Goal: Transaction & Acquisition: Subscribe to service/newsletter

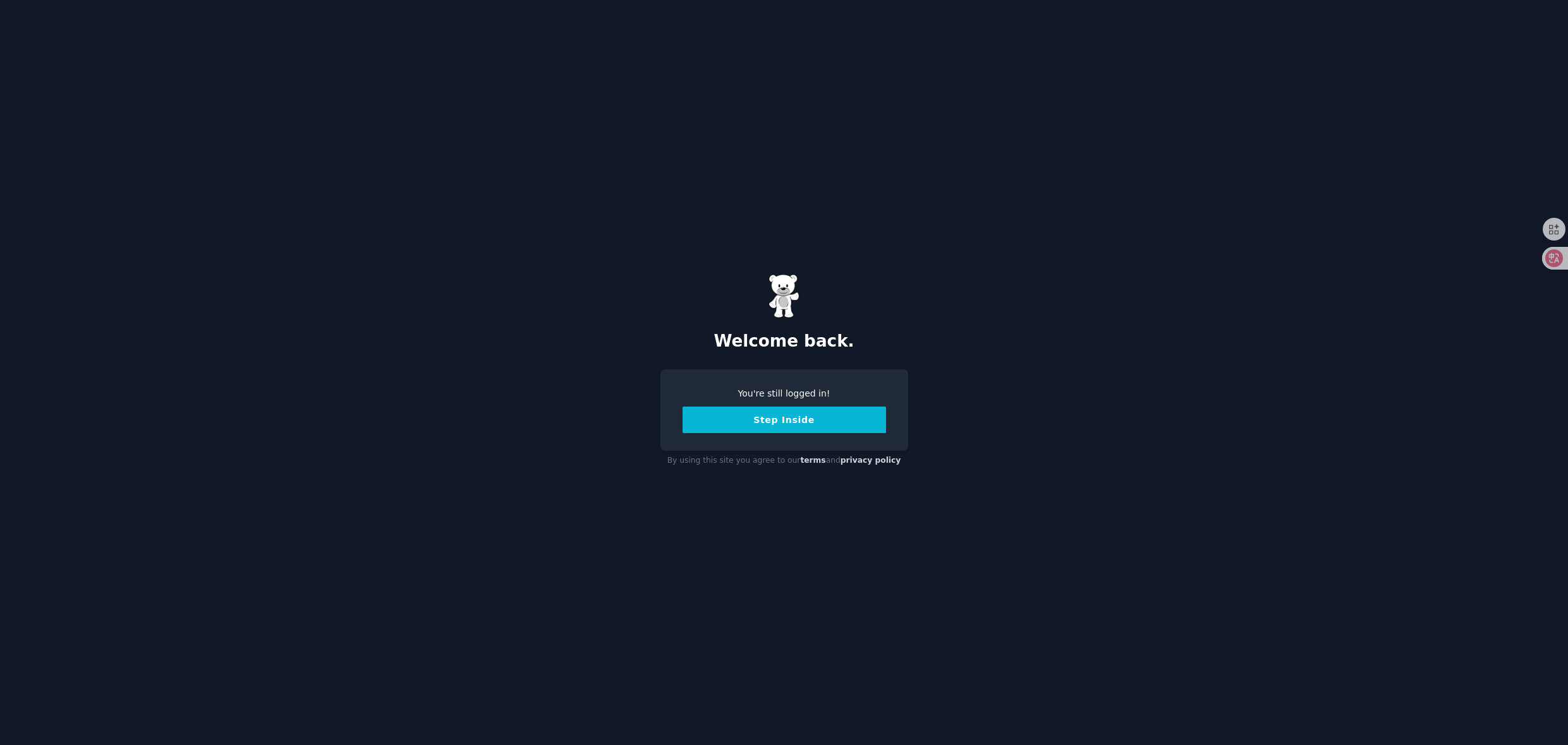
click at [798, 424] on button "Step Inside" at bounding box center [784, 420] width 204 height 26
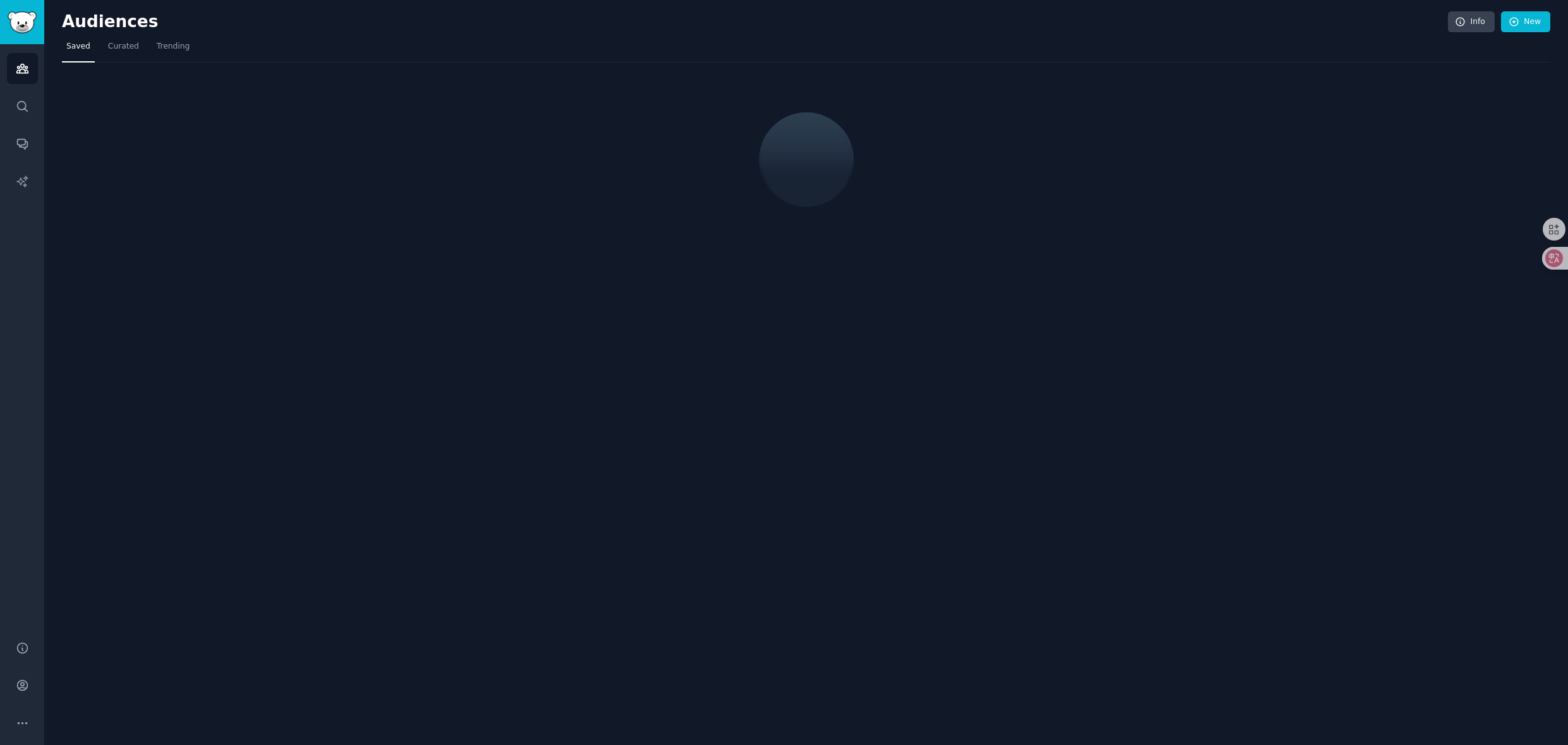
drag, startPoint x: 809, startPoint y: 143, endPoint x: 817, endPoint y: 160, distance: 18.8
click at [819, 160] on div at bounding box center [806, 160] width 91 height 95
click at [123, 50] on span "Curated" at bounding box center [123, 47] width 31 height 12
click at [171, 43] on span "Trending" at bounding box center [173, 47] width 33 height 12
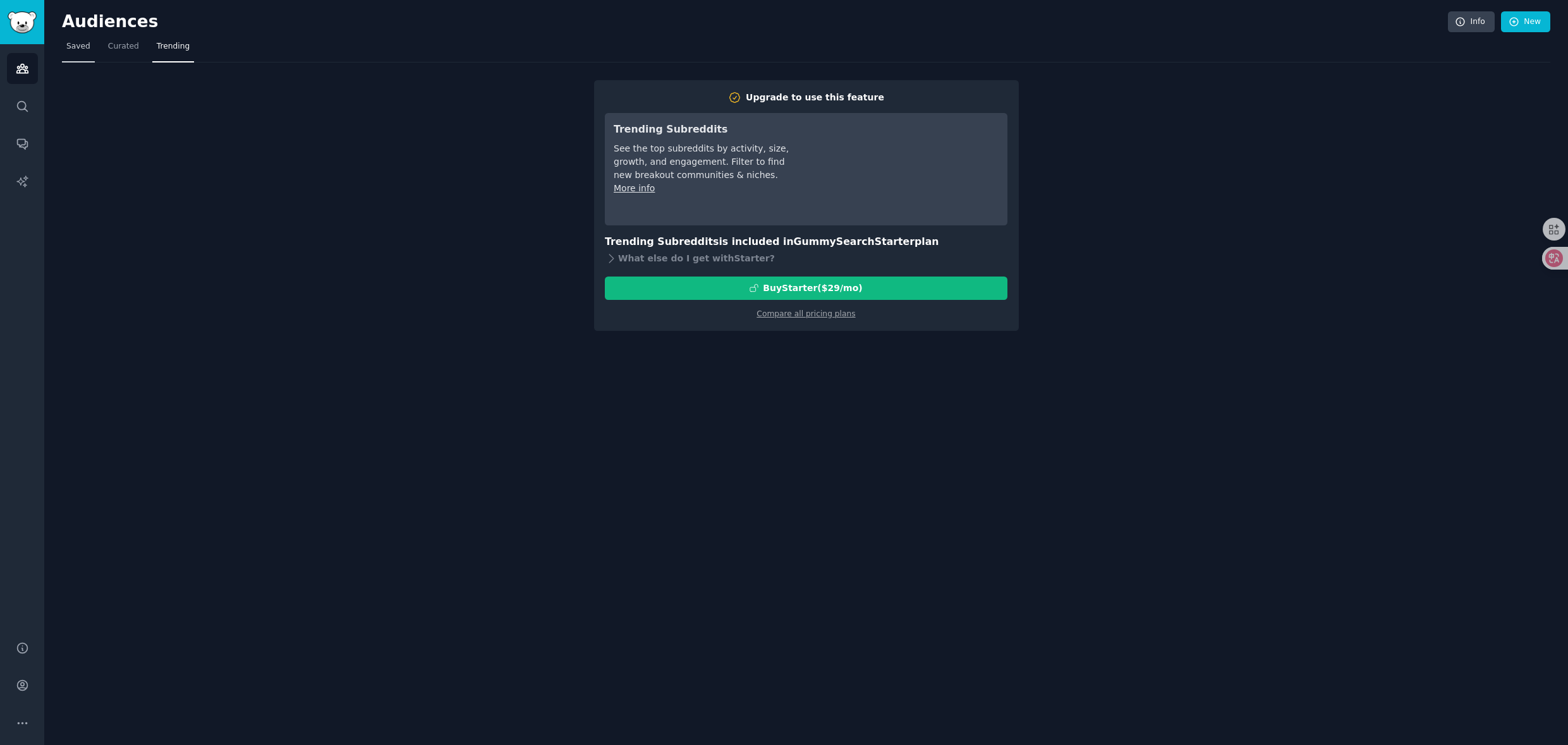
click at [68, 41] on span "Saved" at bounding box center [78, 47] width 24 height 12
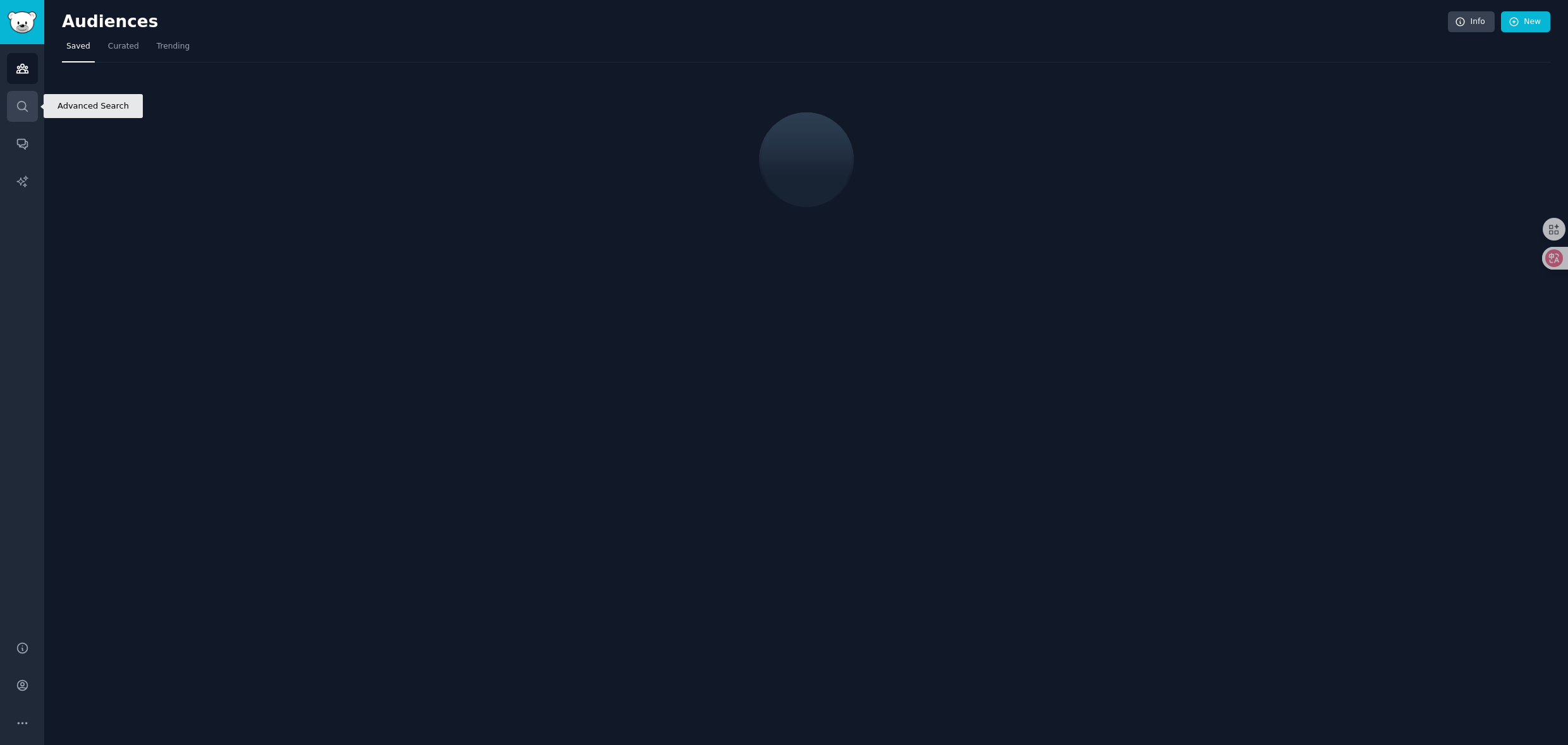
click at [33, 109] on link "Search" at bounding box center [22, 107] width 31 height 31
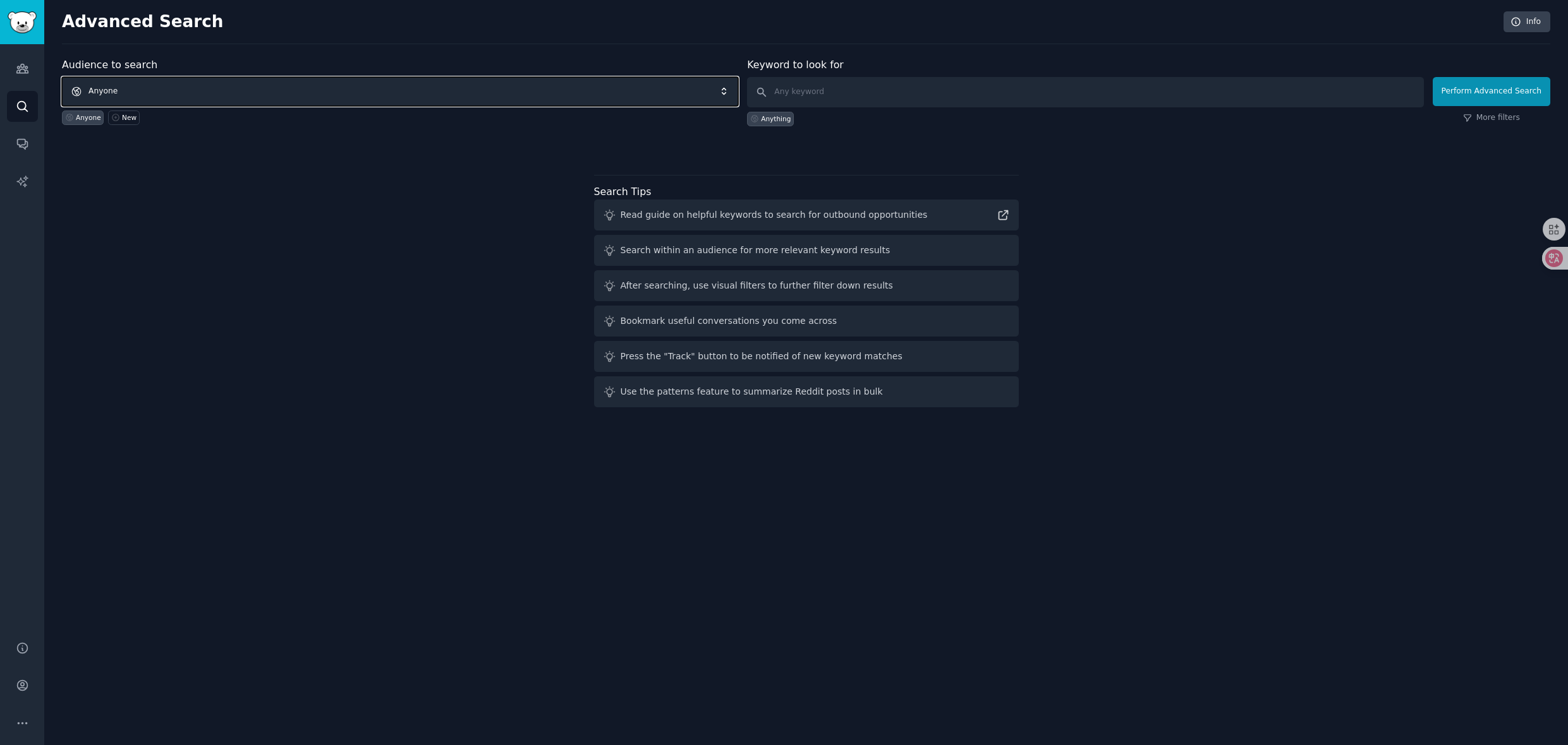
click at [170, 94] on span "Anyone" at bounding box center [399, 91] width 676 height 29
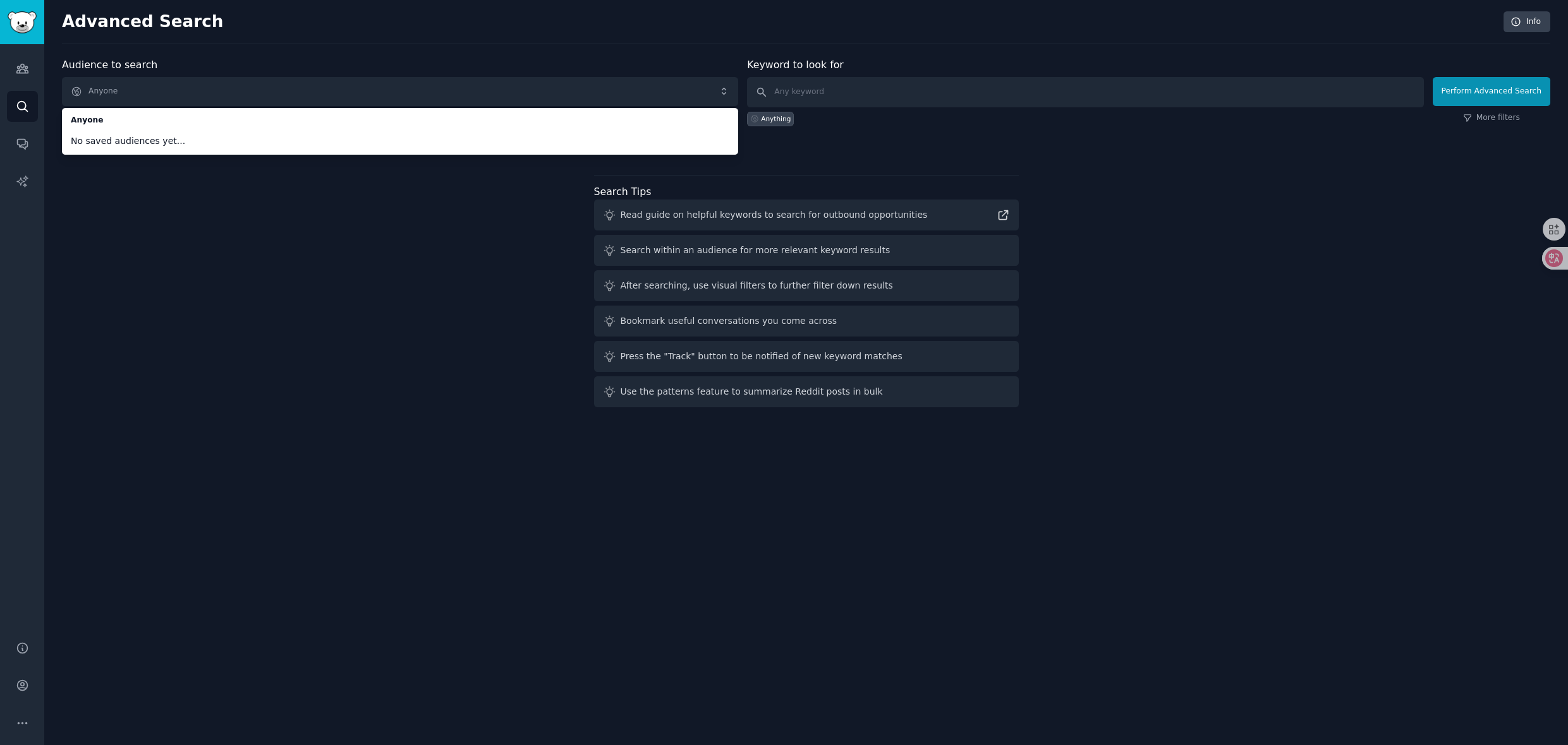
click at [179, 198] on div "Audience to search Anyone Anyone No saved audiences yet... Anyone New Keyword t…" at bounding box center [806, 235] width 1488 height 355
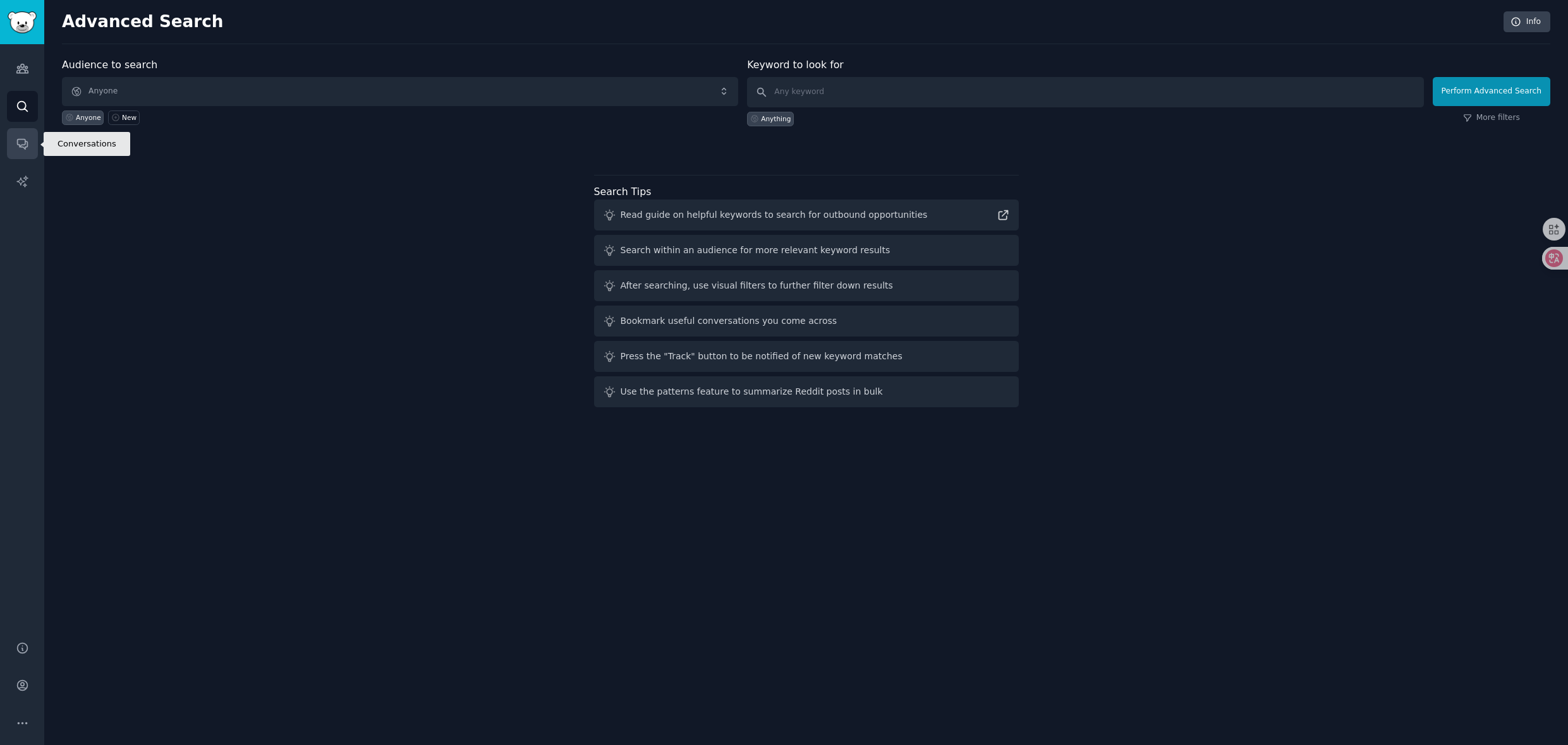
click at [32, 153] on link "Conversations" at bounding box center [22, 144] width 31 height 31
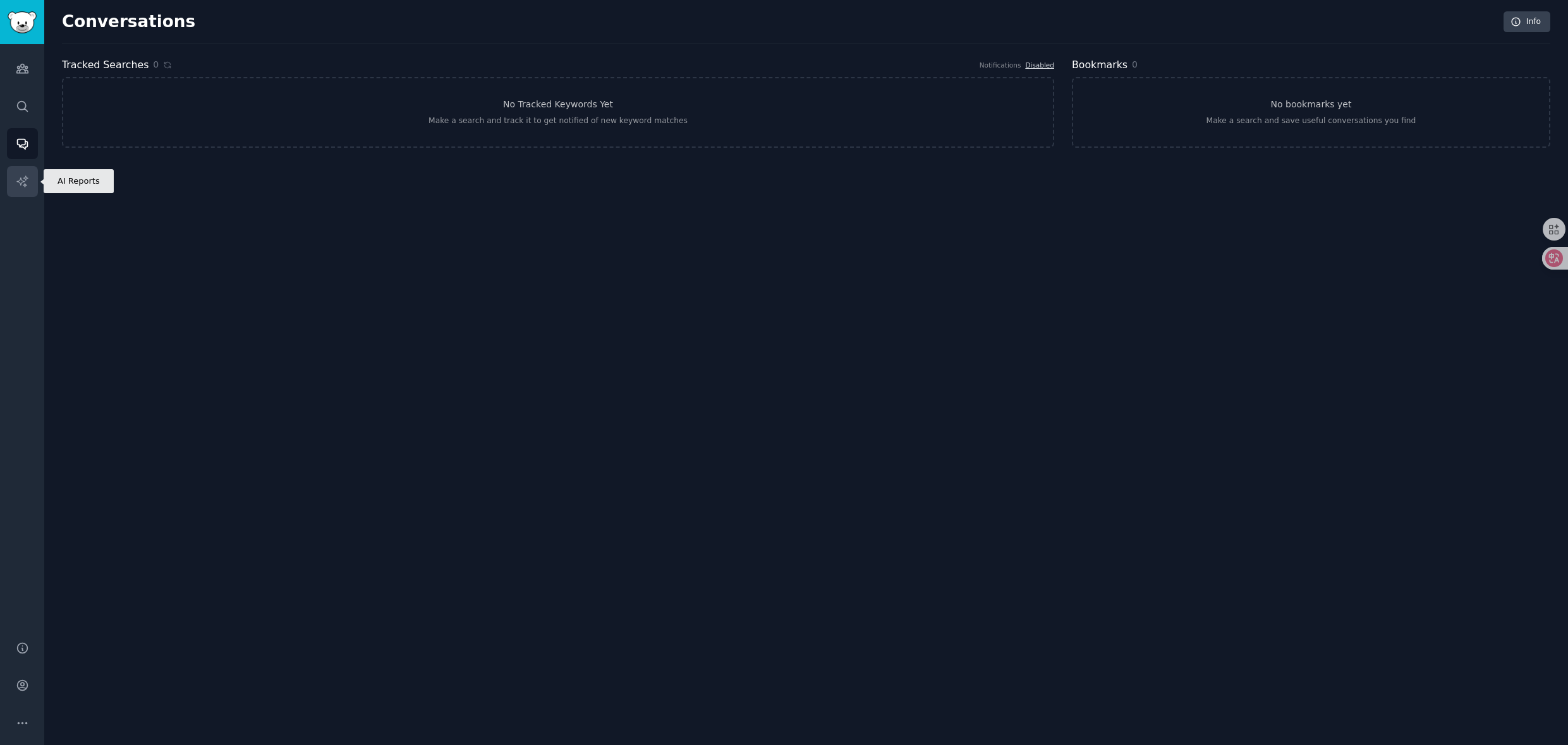
click at [19, 172] on link "AI Reports" at bounding box center [22, 182] width 31 height 31
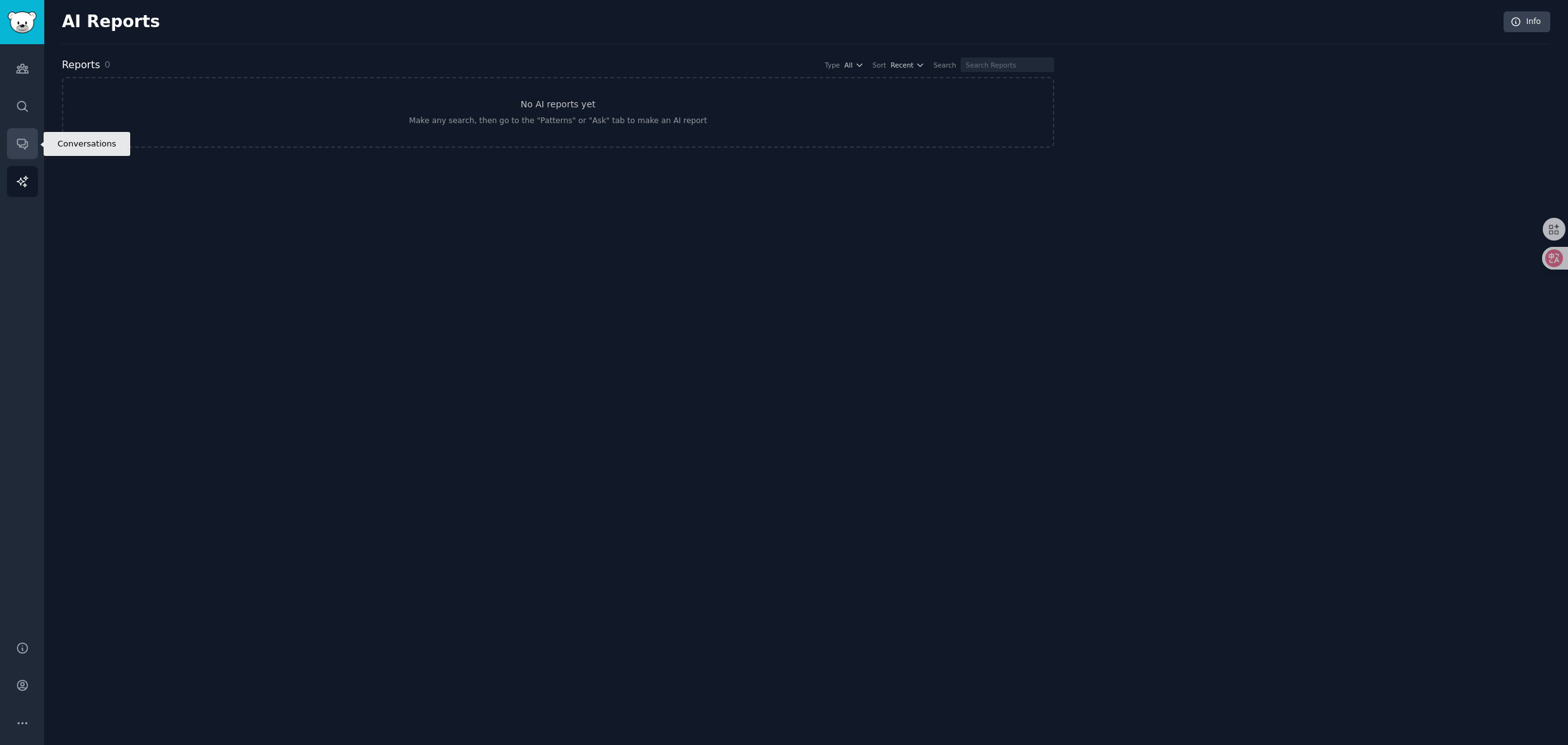
click at [21, 157] on link "Conversations" at bounding box center [22, 144] width 31 height 31
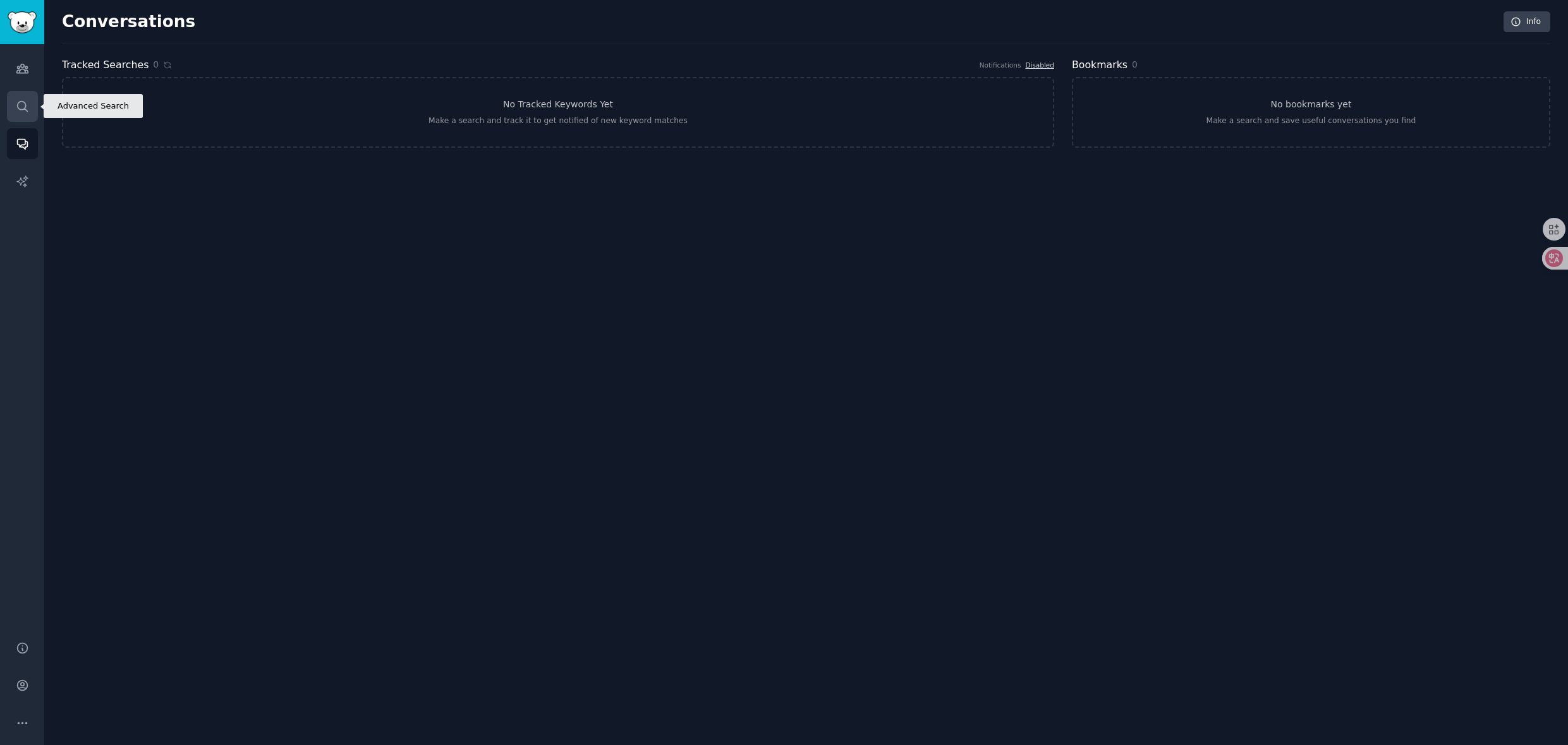
click at [26, 118] on link "Search" at bounding box center [22, 107] width 31 height 31
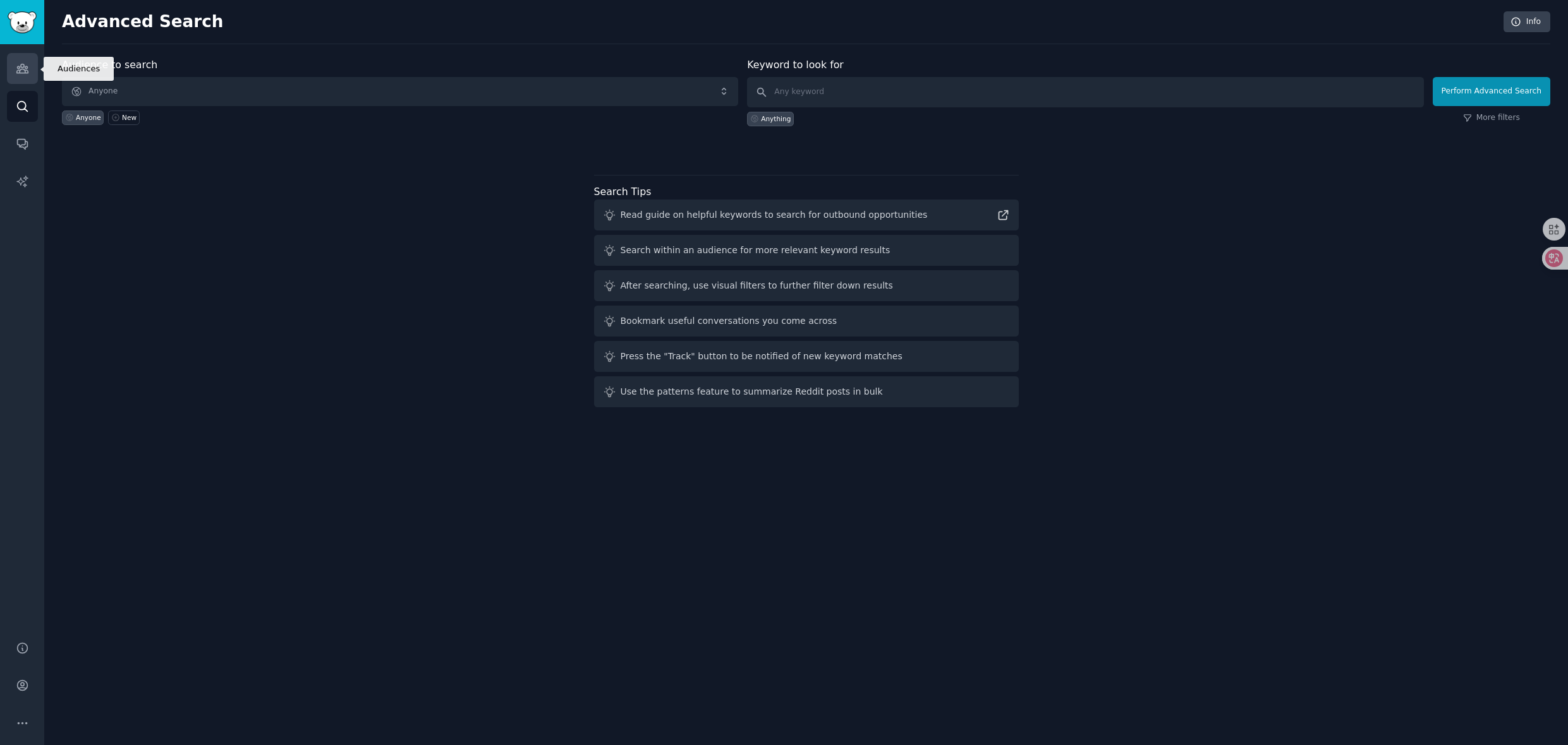
click at [26, 74] on icon "Sidebar" at bounding box center [22, 68] width 13 height 13
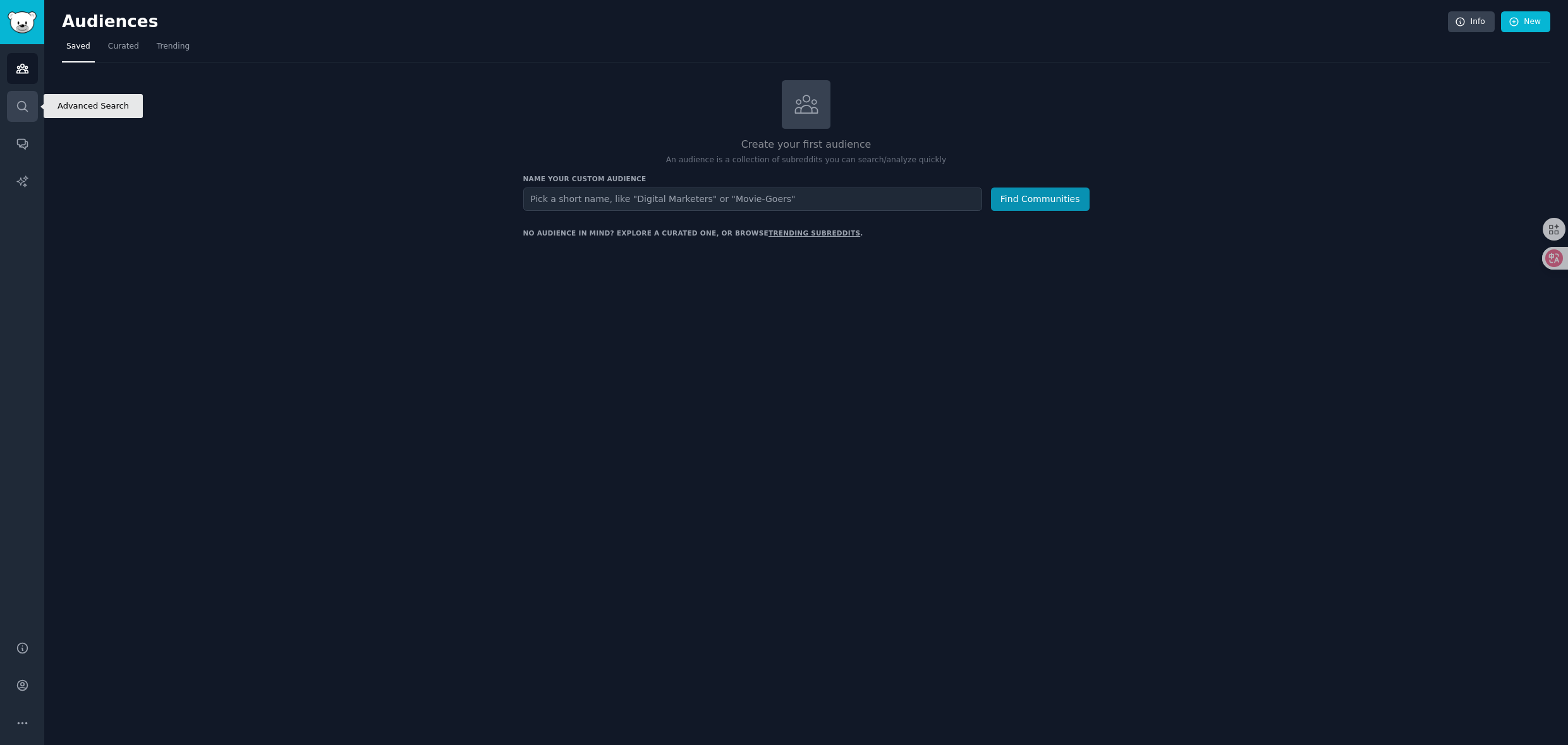
click at [26, 103] on icon "Sidebar" at bounding box center [22, 107] width 13 height 13
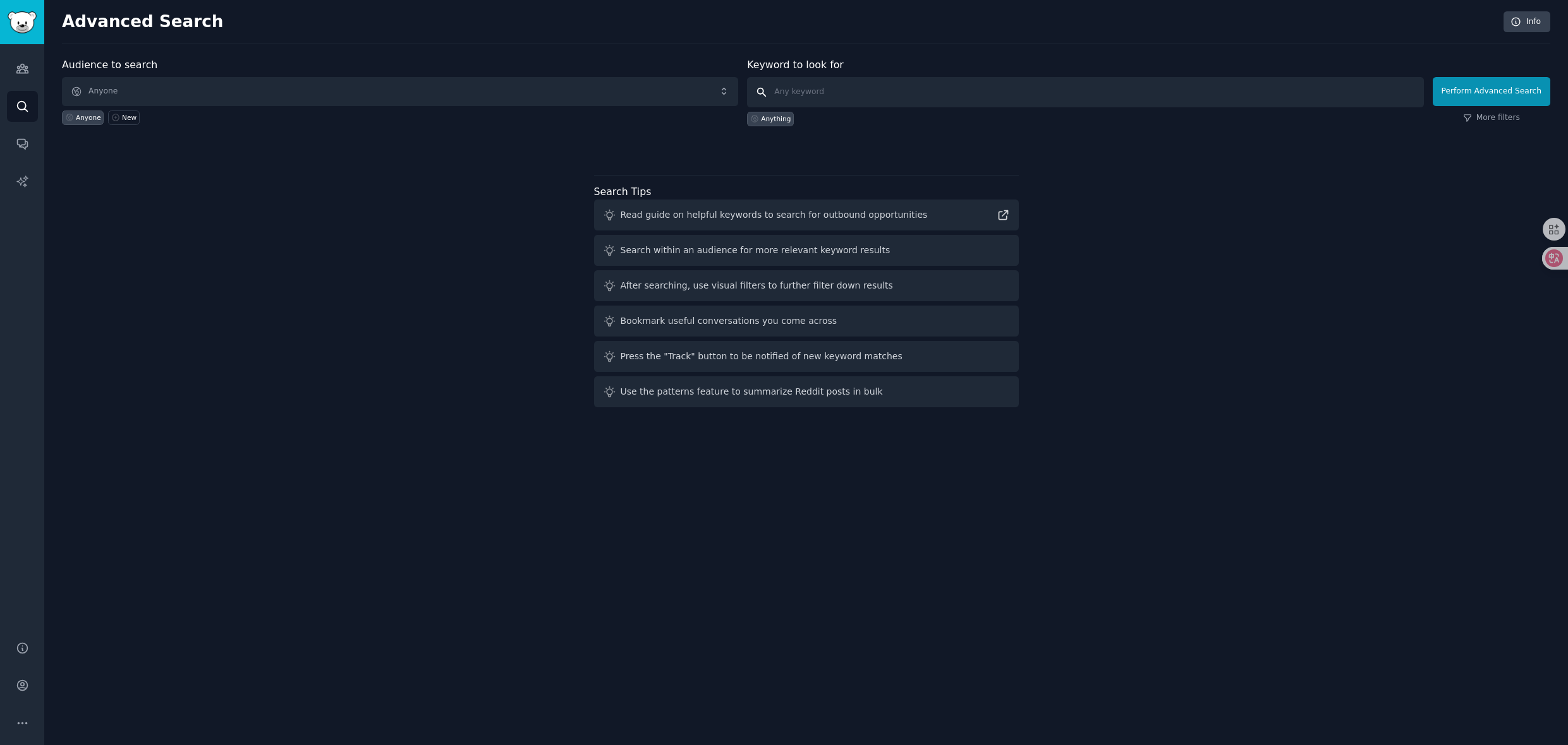
click at [787, 92] on input "text" at bounding box center [1085, 92] width 676 height 30
drag, startPoint x: 167, startPoint y: 67, endPoint x: 62, endPoint y: 67, distance: 105.0
click at [62, 67] on div "Audience to search Anyone Anyone New" at bounding box center [399, 92] width 676 height 69
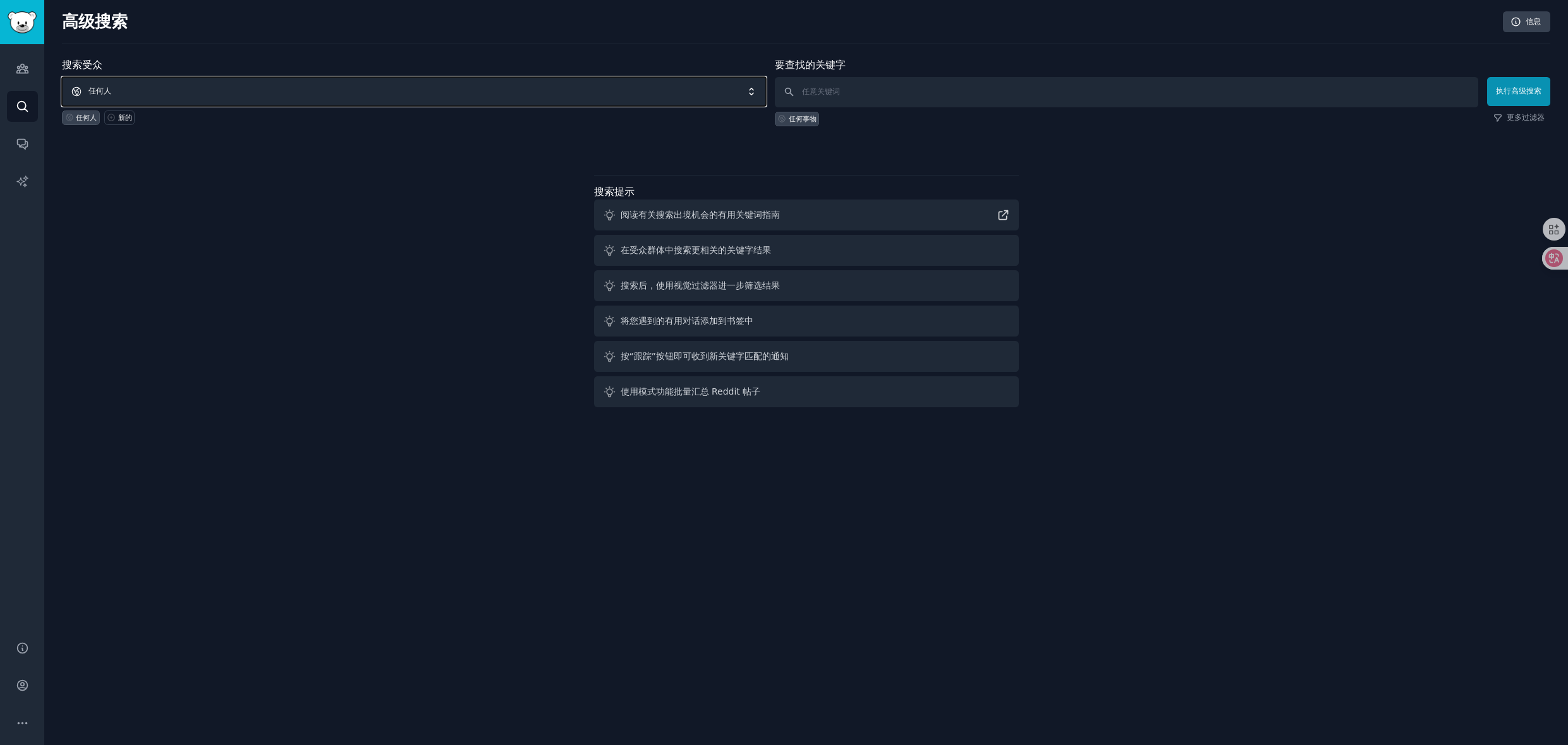
click at [752, 95] on span "任何人" at bounding box center [414, 91] width 704 height 29
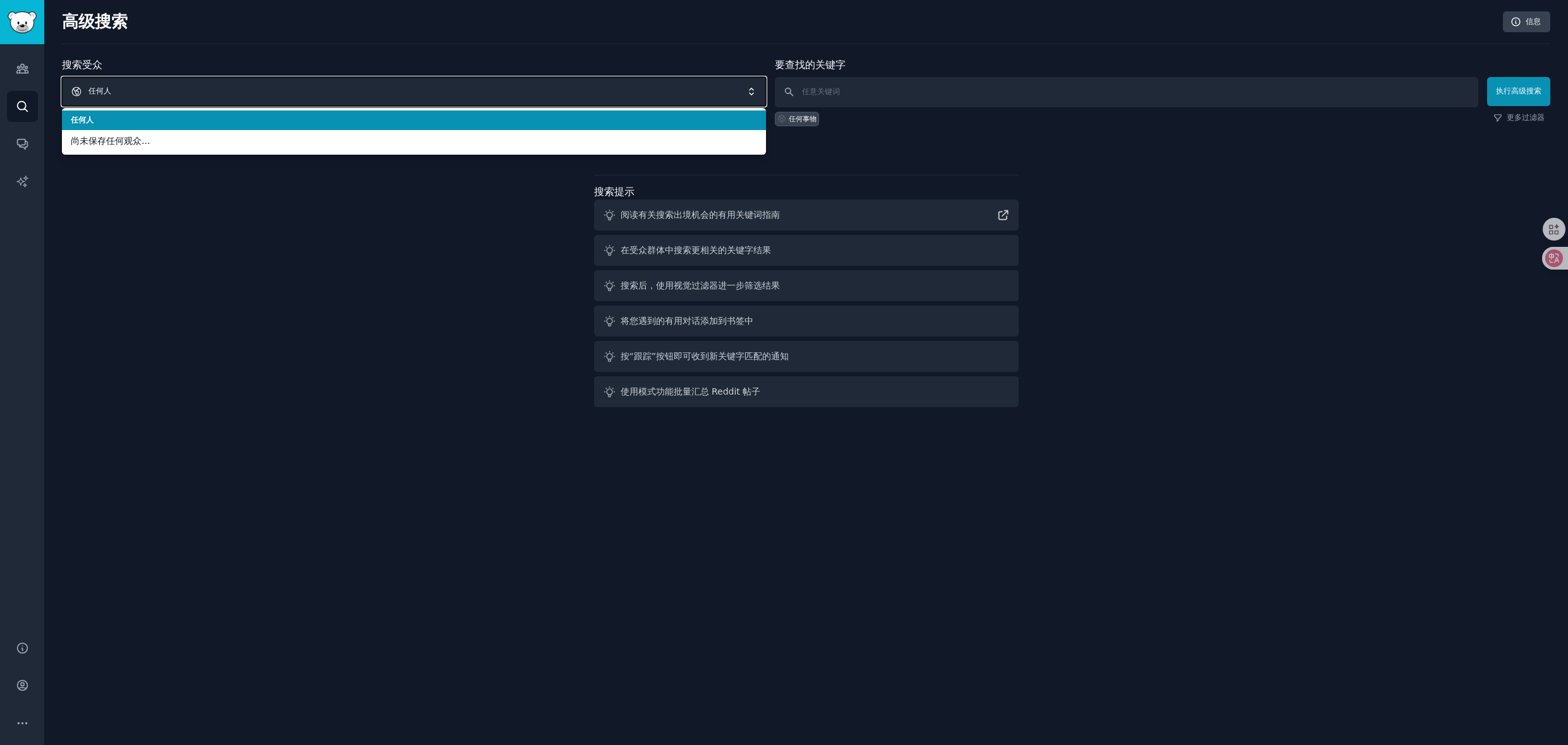
click at [752, 96] on span "任何人" at bounding box center [414, 91] width 704 height 29
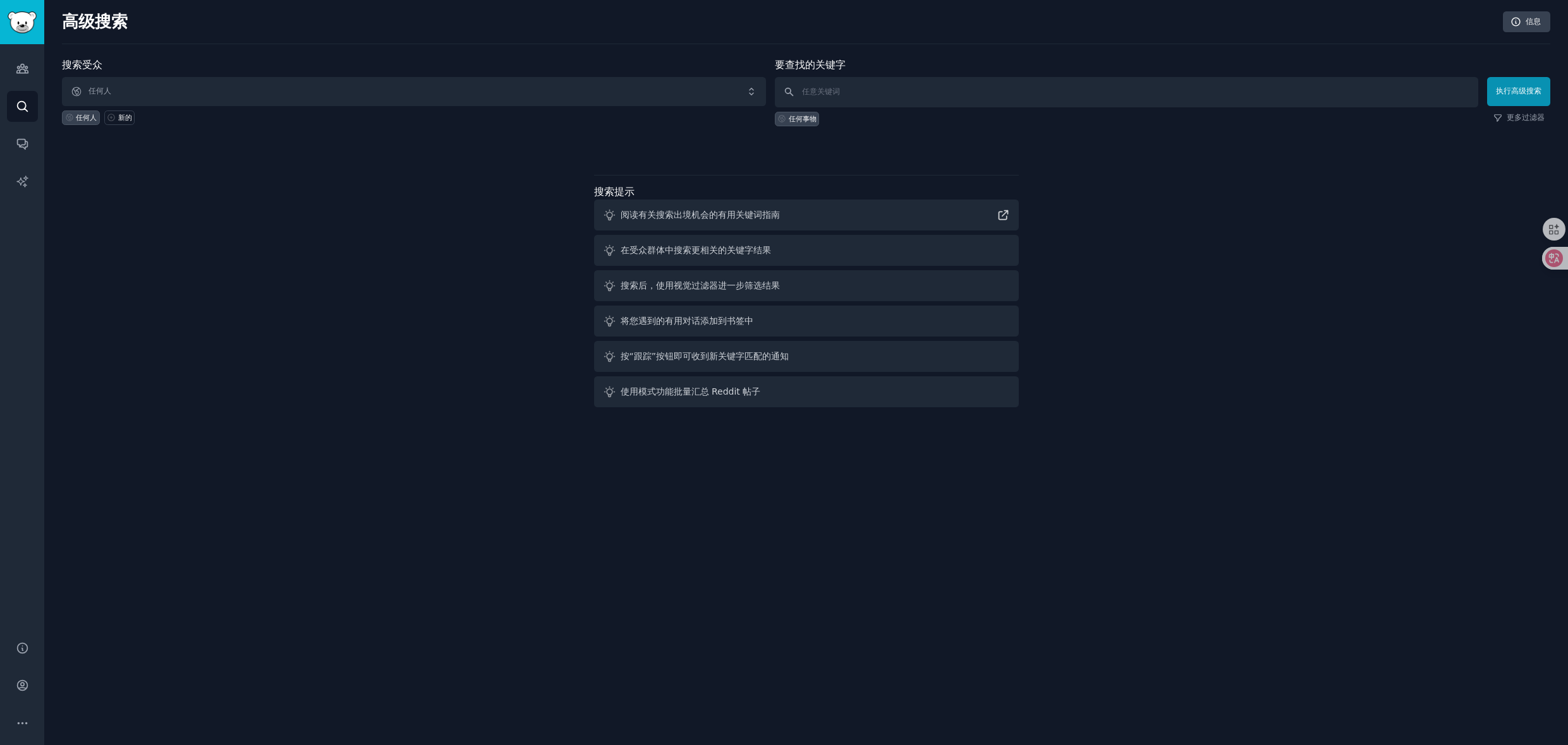
click at [503, 250] on div "搜索受众 任何人 任何人 新的 要查找的关键字 任何事物 执行高级搜索 更多过滤器 搜索提示 阅读有关搜索出境机会的有用关键词指南 在受众群体中搜索更相关的关…" at bounding box center [806, 235] width 1488 height 355
click at [33, 77] on link "受众" at bounding box center [22, 69] width 31 height 31
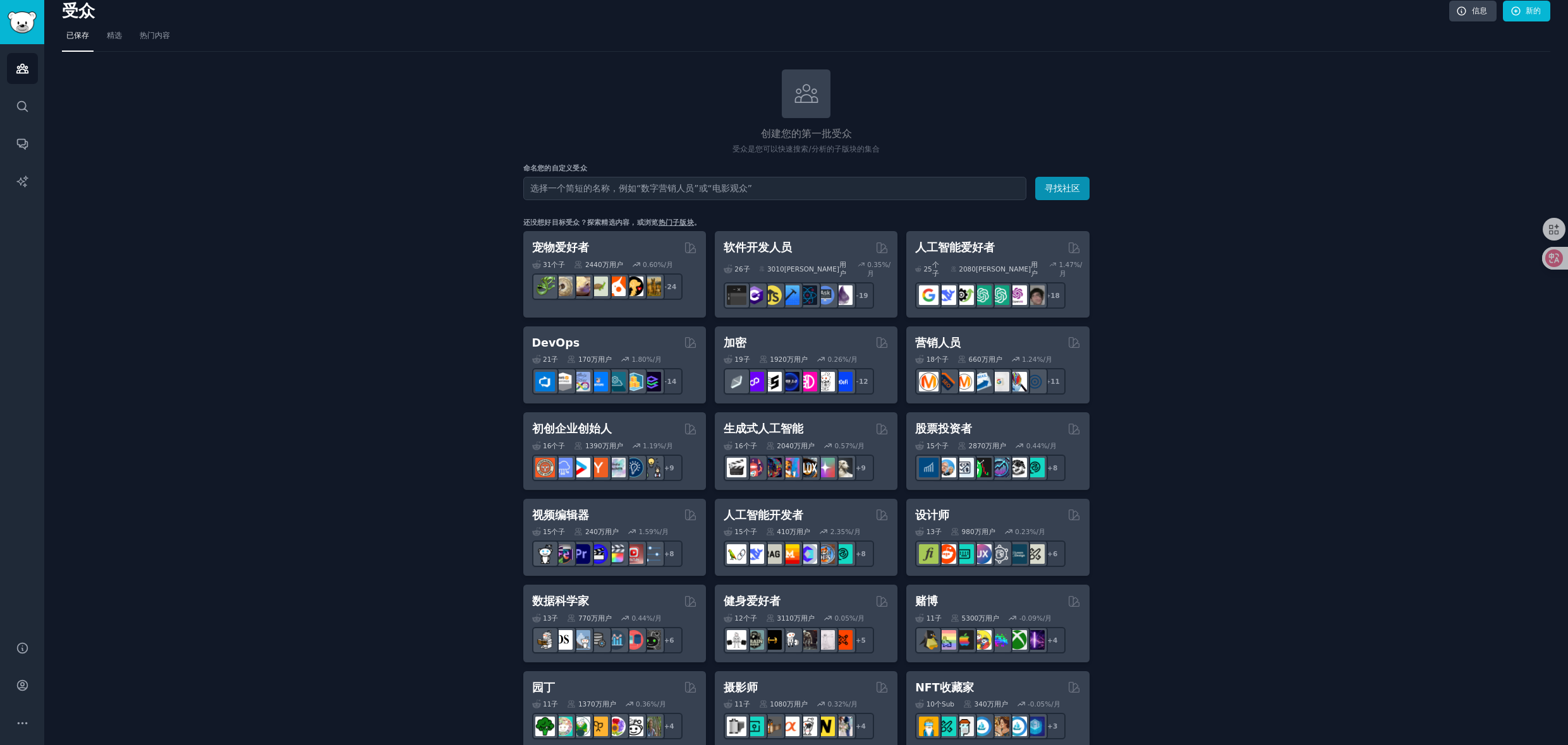
scroll to position [20, 0]
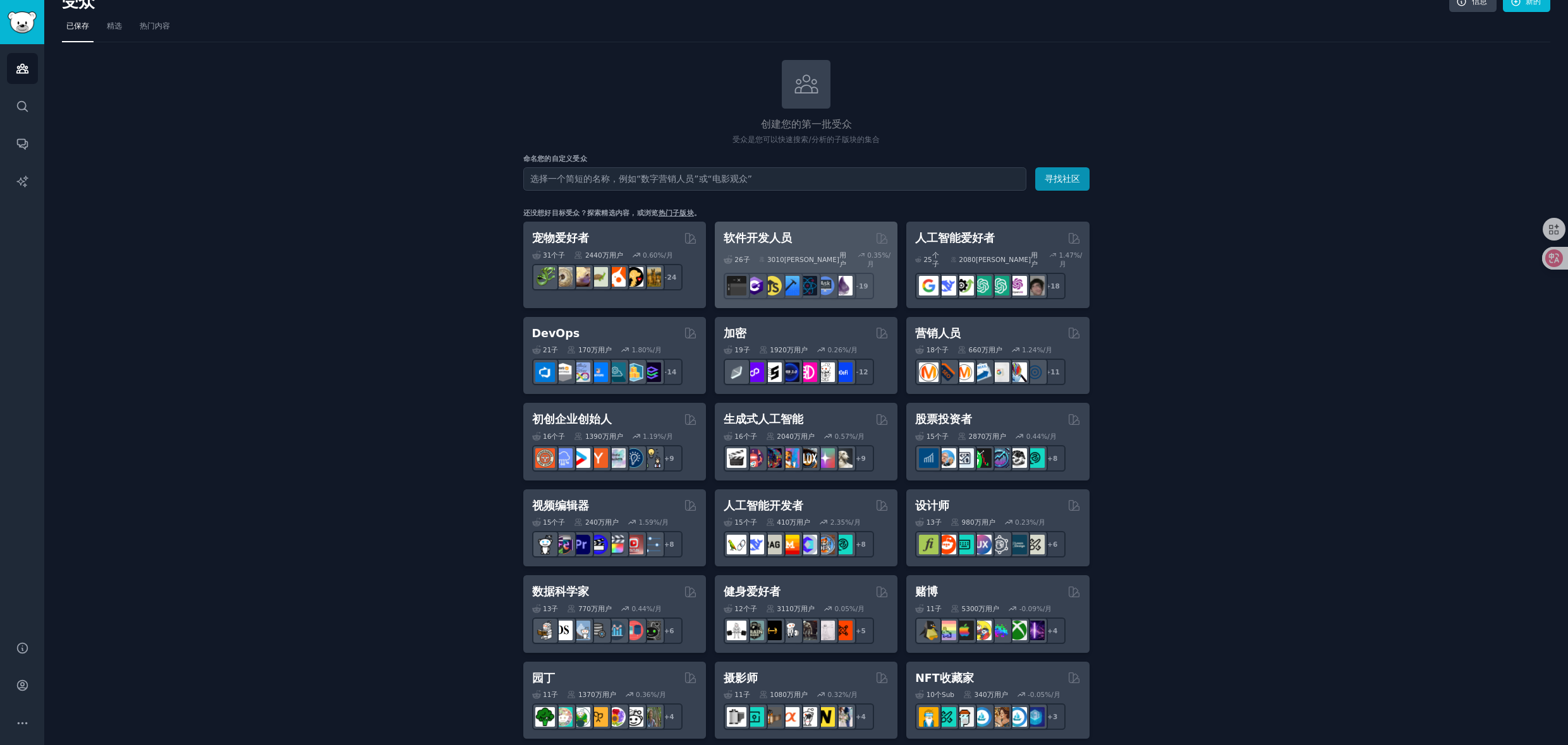
click at [774, 241] on font "软件开发人员" at bounding box center [758, 238] width 68 height 13
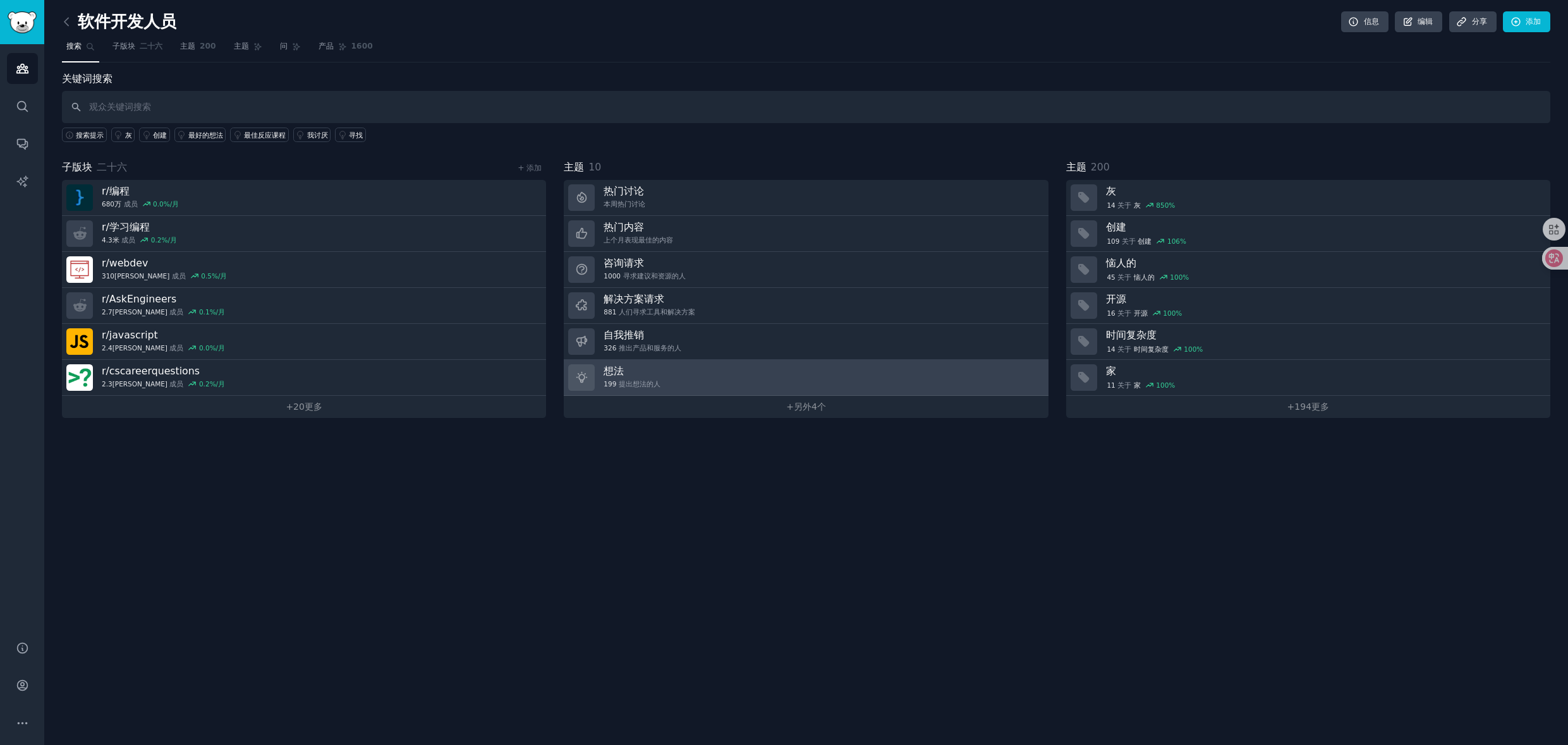
click at [773, 381] on link "想法 199 提出想法的人" at bounding box center [806, 378] width 484 height 36
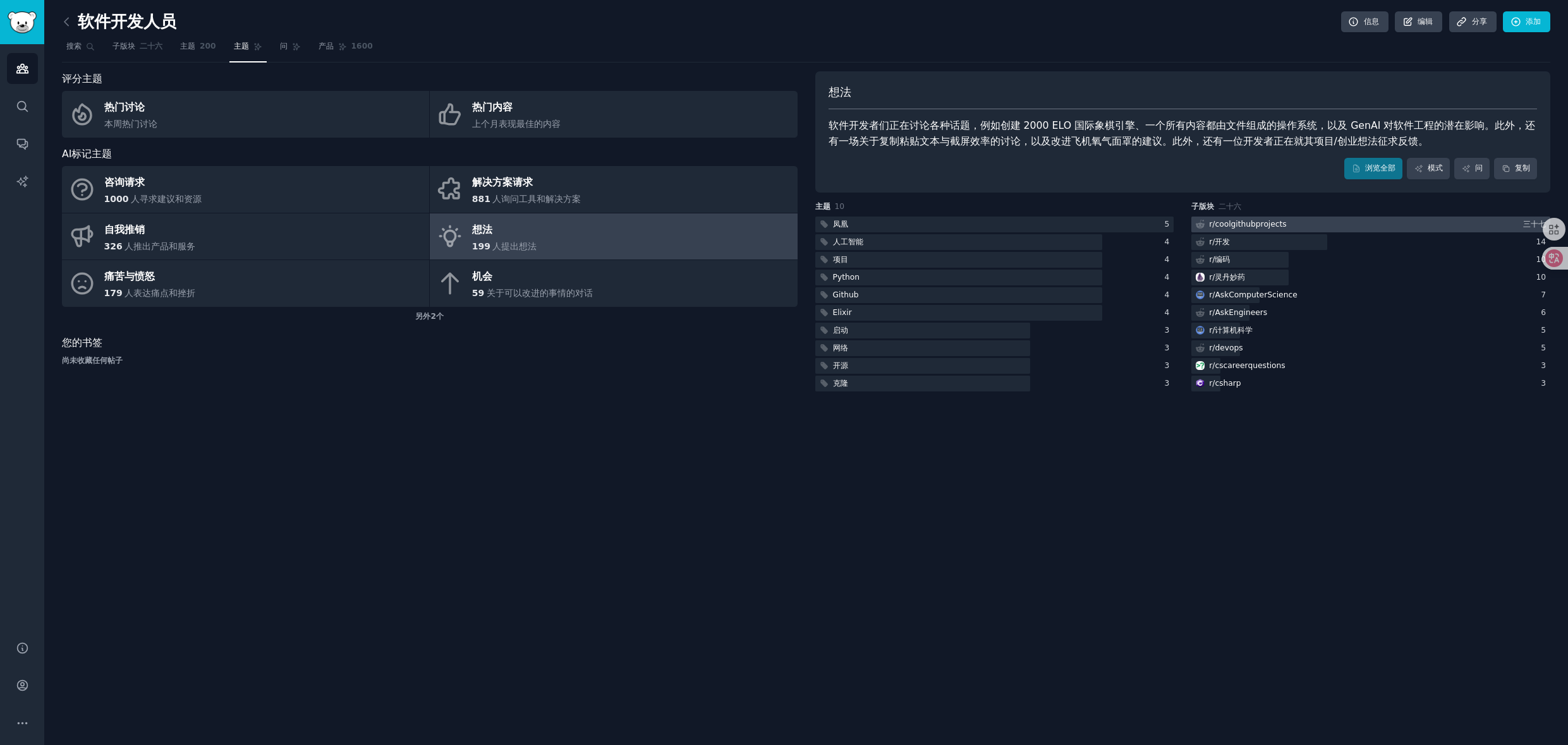
click at [1310, 221] on div at bounding box center [1370, 225] width 359 height 16
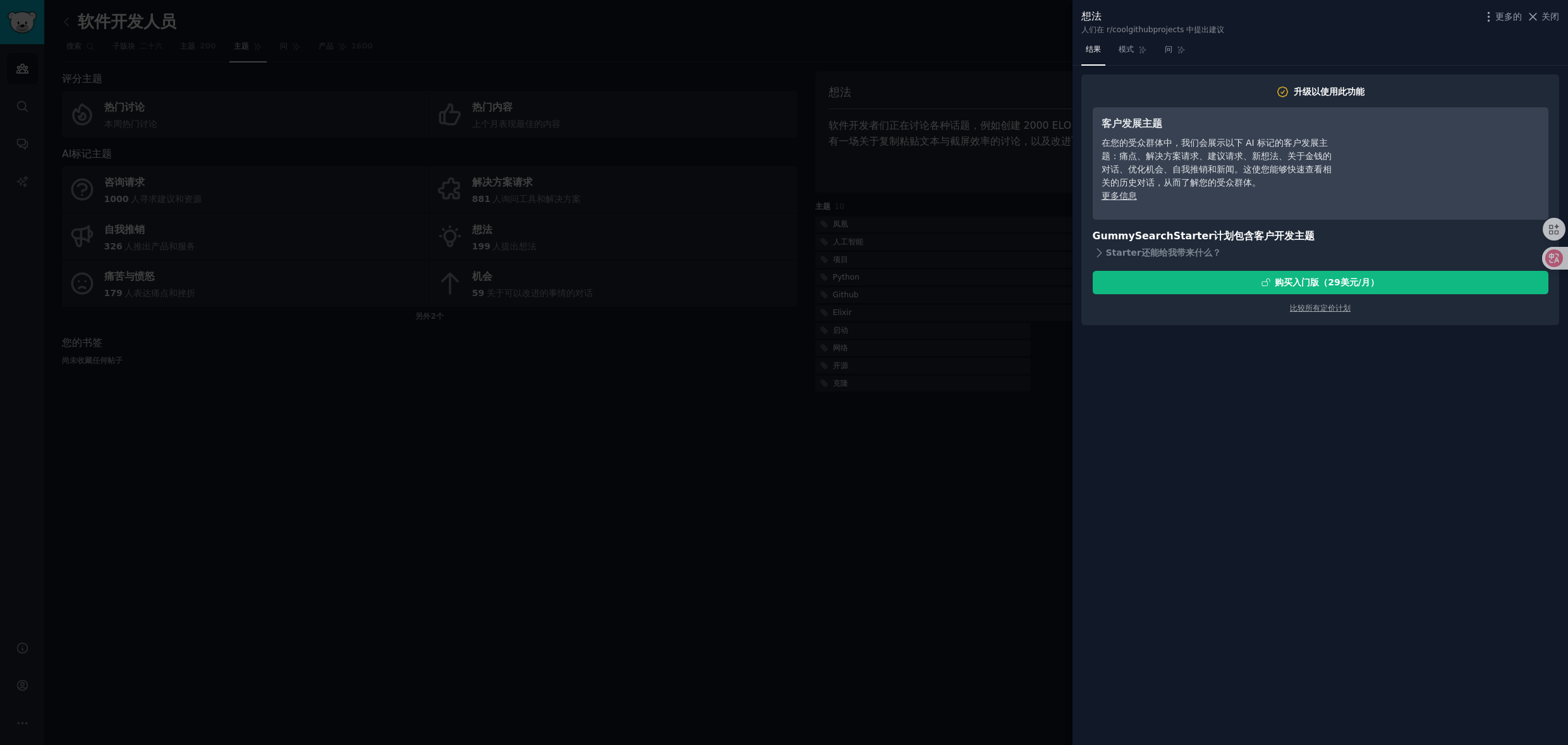
click at [989, 438] on div at bounding box center [784, 372] width 1568 height 745
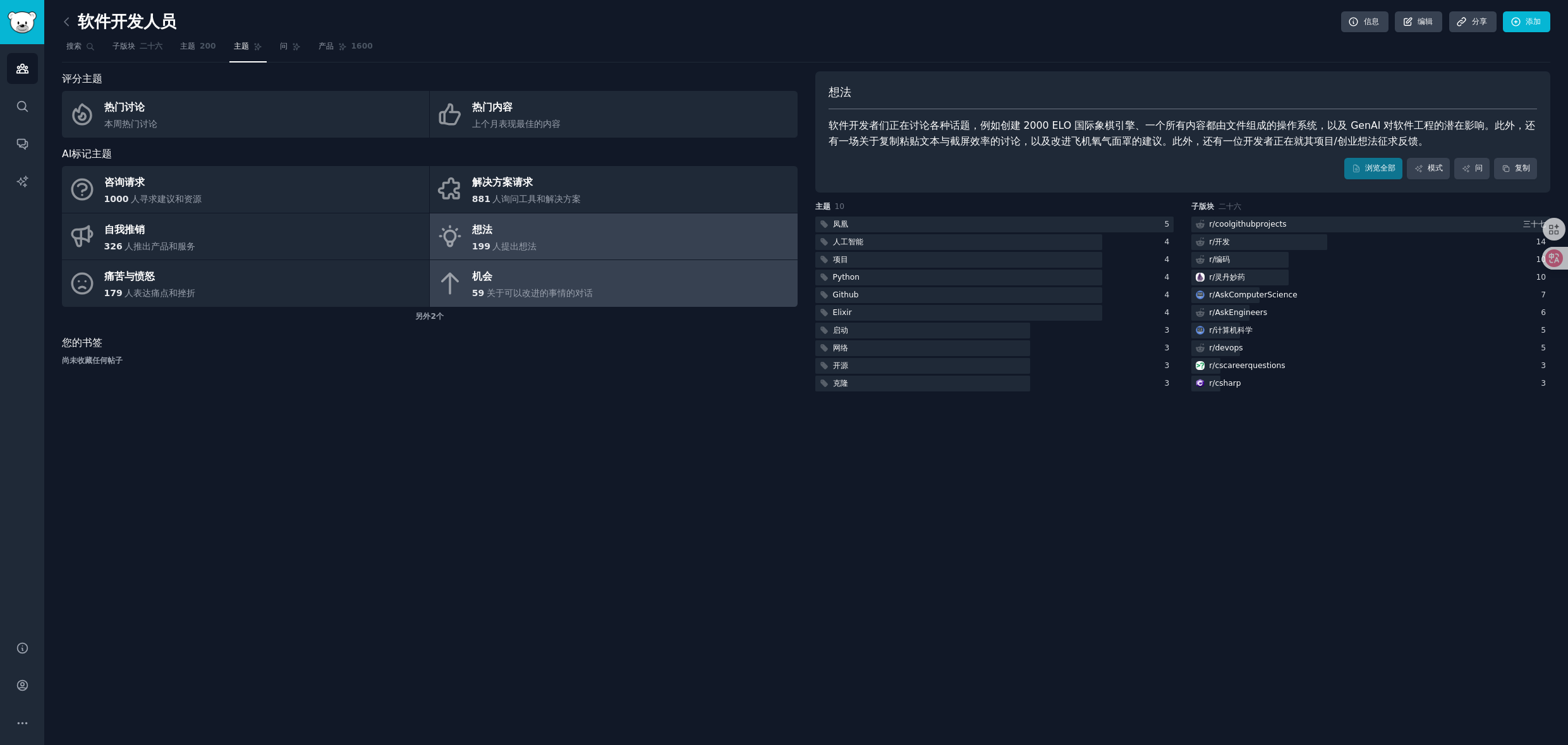
click at [546, 296] on font "关于可以改进的事情的对话" at bounding box center [539, 293] width 106 height 10
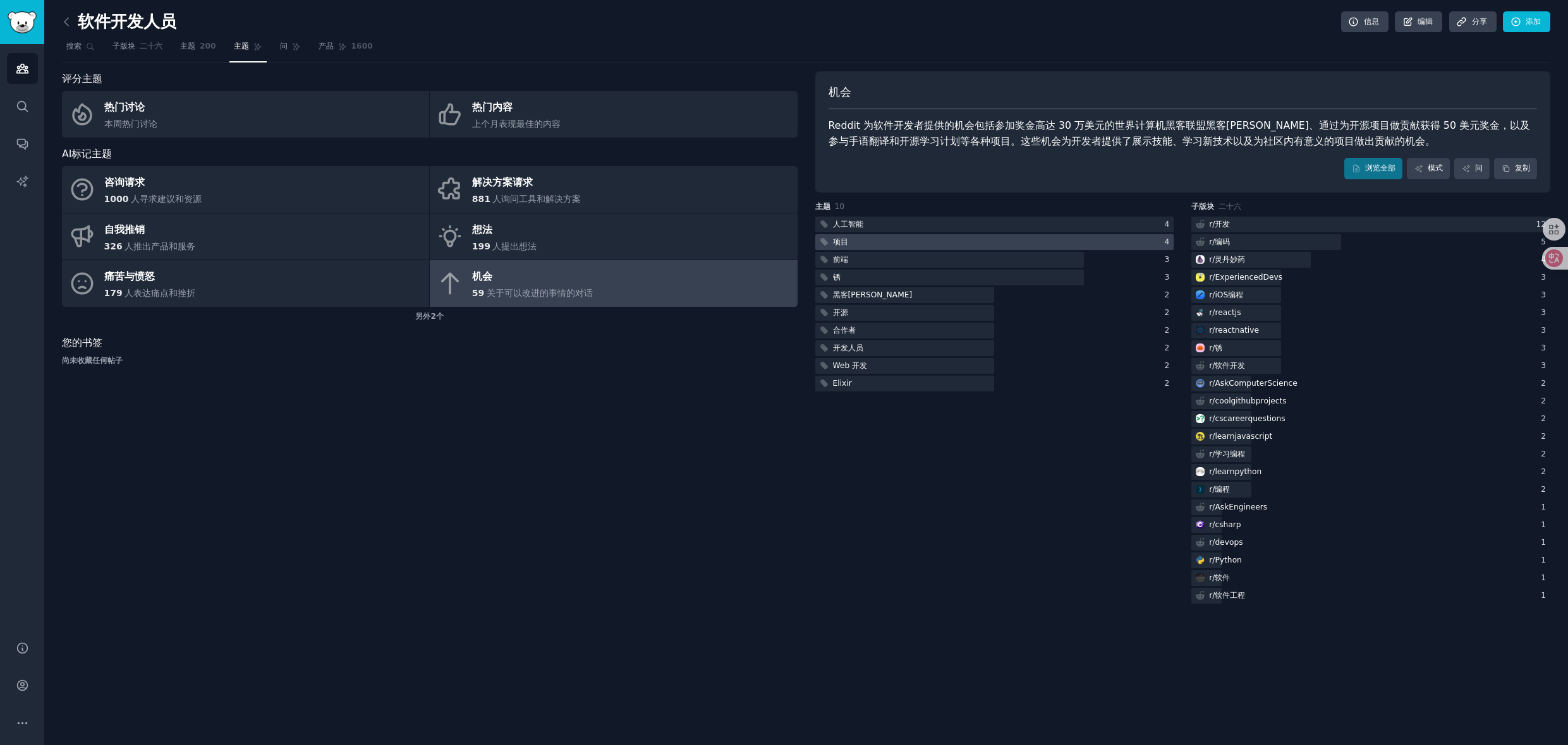
click at [894, 241] on div at bounding box center [995, 242] width 359 height 16
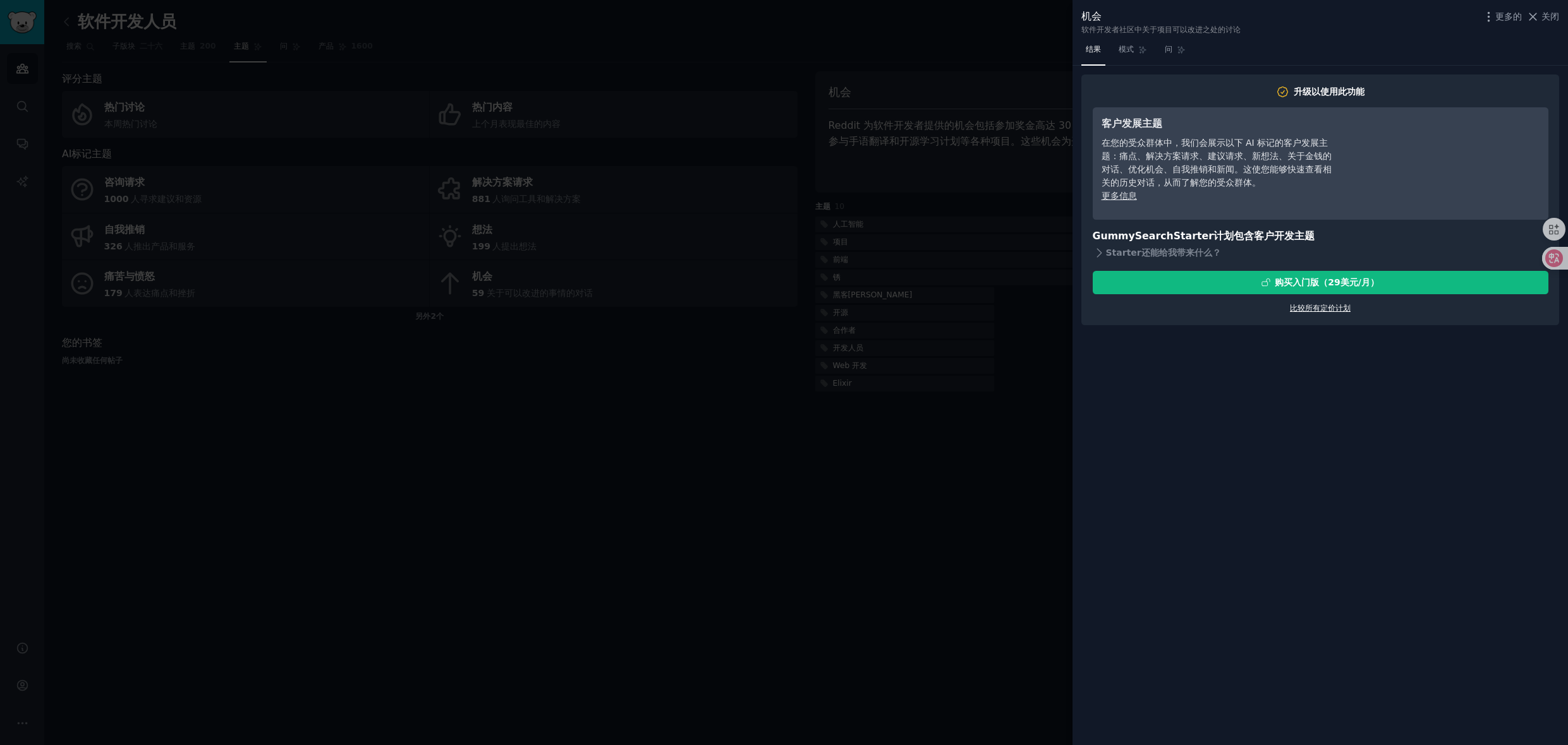
click at [1322, 311] on font "比较所有定价计划" at bounding box center [1320, 308] width 60 height 9
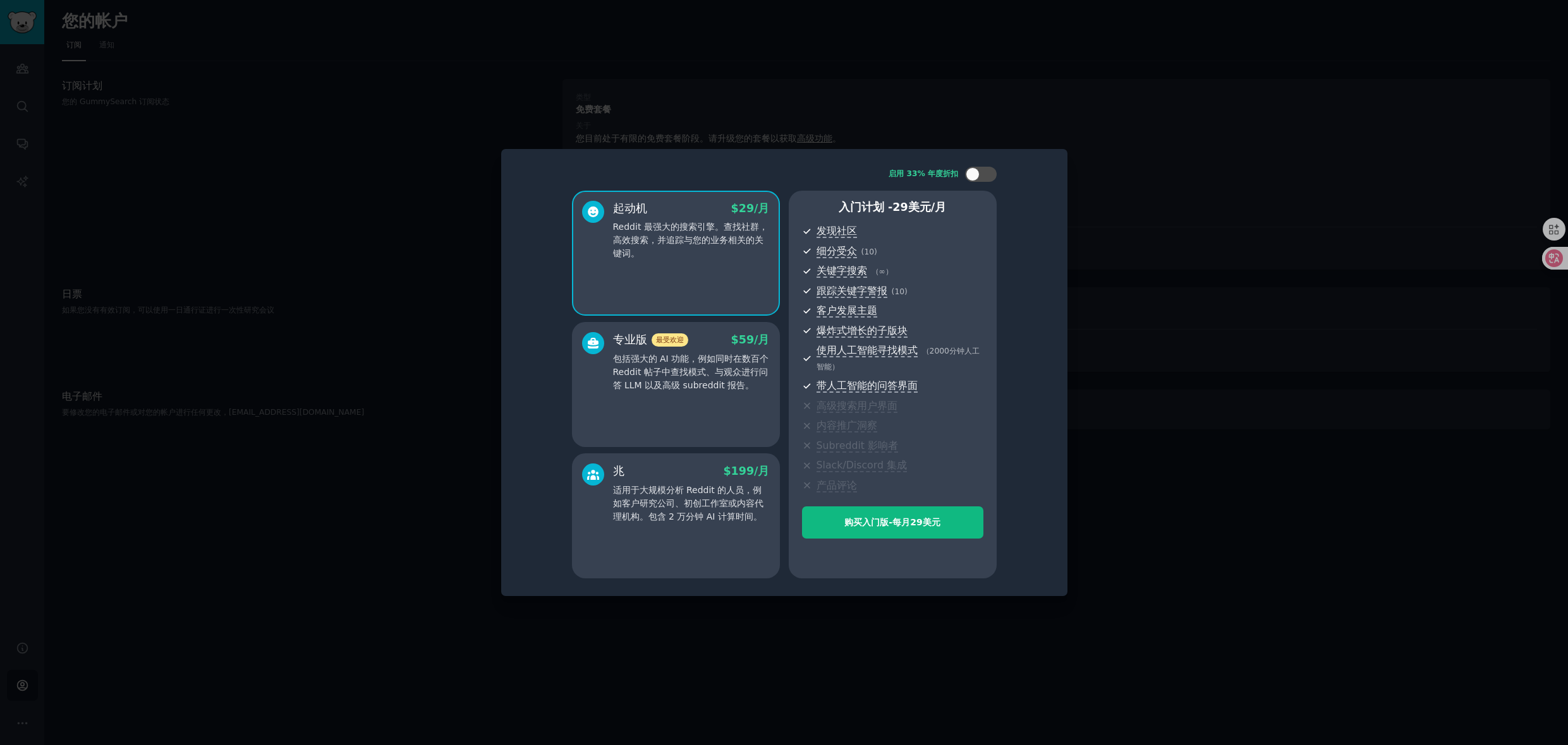
click at [664, 382] on font "包括强大的 AI 功能，例如同时在数百个 Reddit 帖子中查找模式、与观众进行问答 LLM 以及高级 subreddit 报告。" at bounding box center [691, 372] width 156 height 37
click at [719, 413] on div "专业版 最受欢迎 $ 59 /月 包括强大的 AI 功能，例如同时在数百个 Reddit 帖子中查找模式、与观众进行问答 LLM 以及高级 subreddit…" at bounding box center [676, 384] width 208 height 125
click at [711, 263] on div "起动机 $ 29 /月 Reddit 最强大的搜索引擎。查找社群，高效搜索，并追踪与您的业务相关的关键词。" at bounding box center [676, 253] width 208 height 125
click at [703, 349] on div "专业版 最受欢迎 $ 59 /月 包括强大的 AI 功能，例如同时在数百个 Reddit 帖子中查找模式、与观众进行问答 LLM 以及高级 subreddit…" at bounding box center [692, 362] width 157 height 60
click at [604, 351] on div "专业版 最受欢迎 $ 59 /月 包括强大的 AI 功能，例如同时在数百个 Reddit 帖子中查找模式、与观众进行问答 LLM 以及高级 subreddit…" at bounding box center [675, 362] width 187 height 60
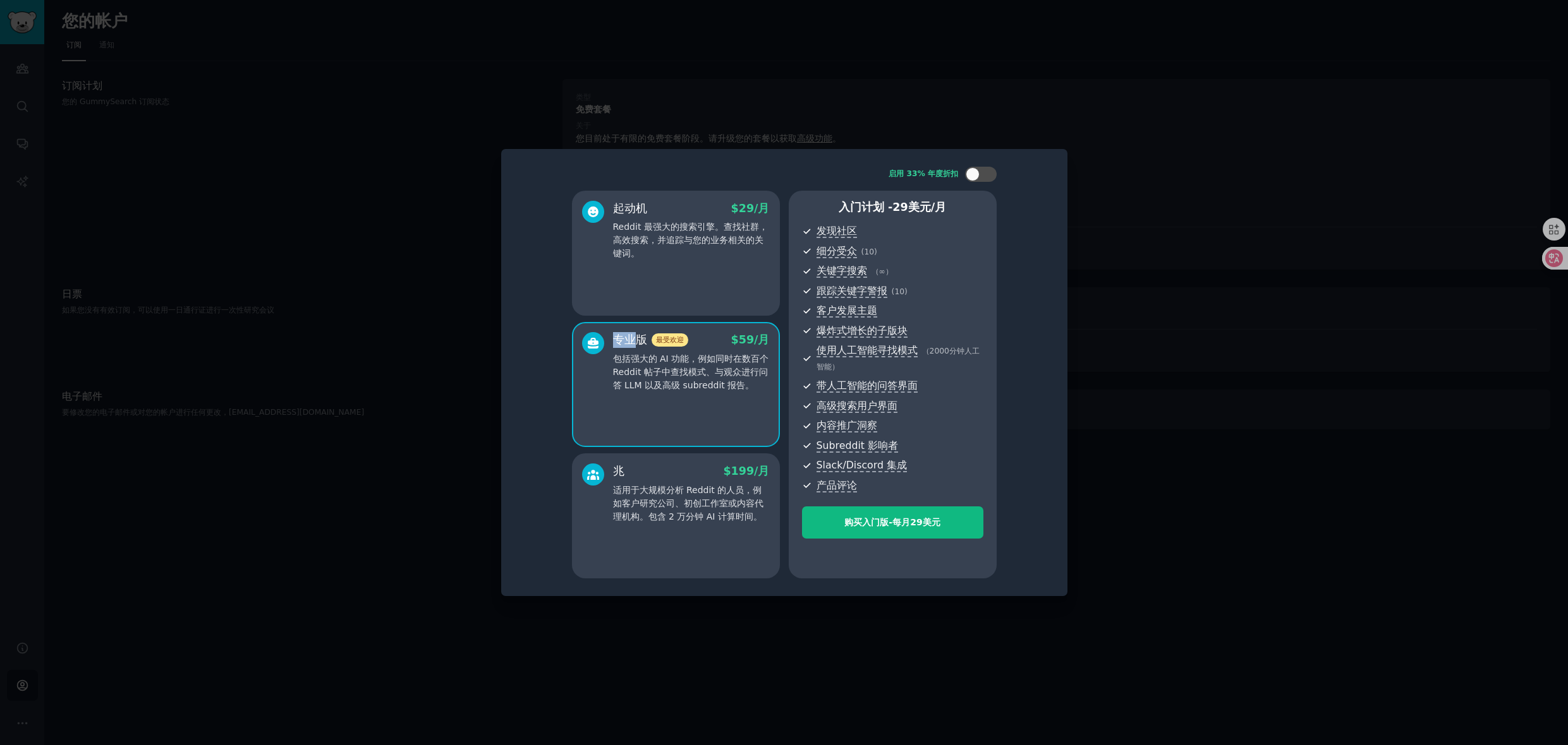
click at [604, 351] on div "专业版 最受欢迎 $ 59 /月 包括强大的 AI 功能，例如同时在数百个 Reddit 帖子中查找模式、与观众进行问答 LLM 以及高级 subreddit…" at bounding box center [675, 362] width 187 height 60
click at [980, 172] on div at bounding box center [980, 175] width 31 height 15
click at [688, 435] on div "专业版 最受欢迎 59 美元 $ 59 /月 包括强大的 AI 功能，例如同时在数百个 Reddit 帖子中查找模式、与观众进行问答 LLM 以及高级 sub…" at bounding box center [676, 384] width 208 height 125
click at [982, 173] on div at bounding box center [989, 175] width 14 height 14
checkbox input "false"
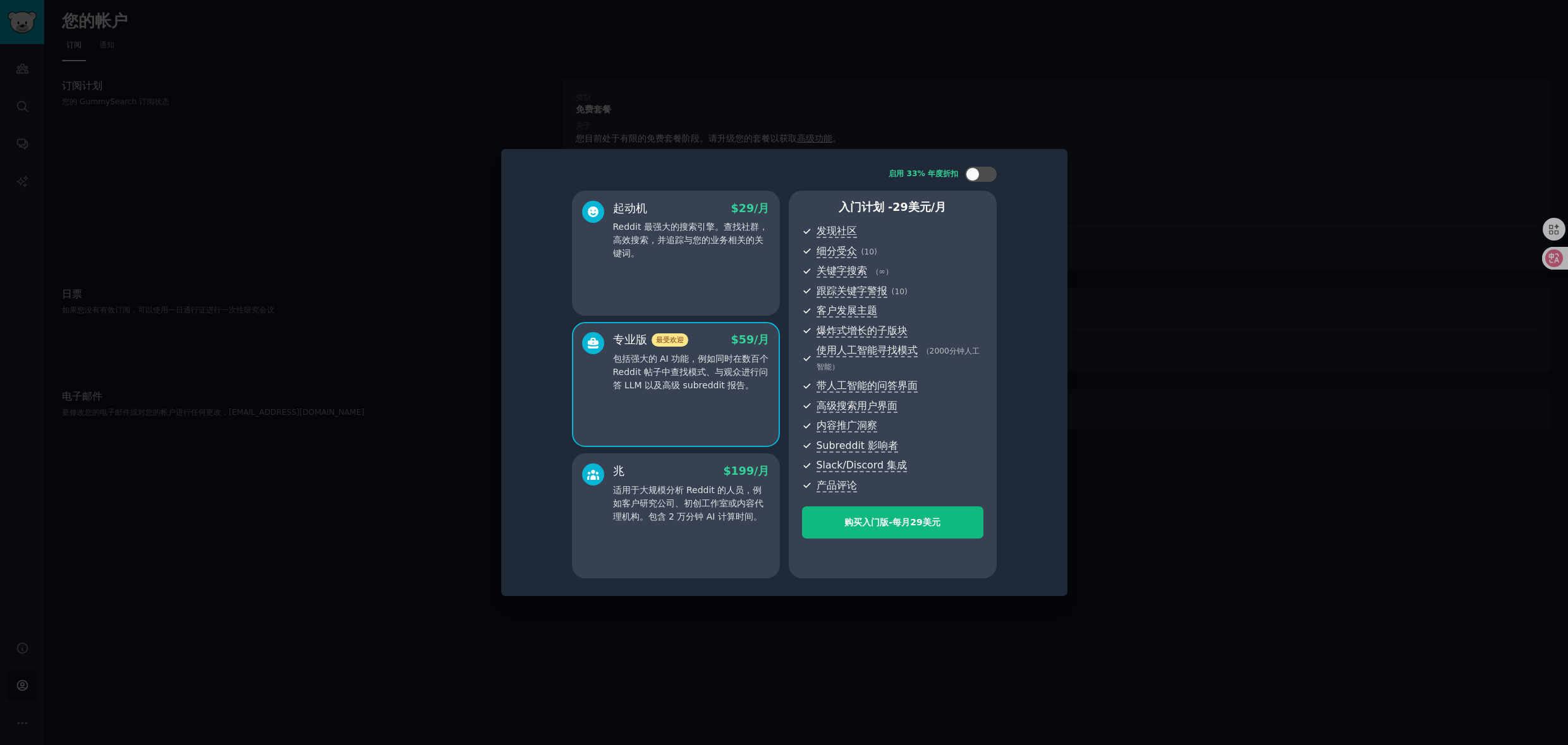
click at [709, 517] on font "适用于大规模分析 Reddit 的人员，例如客户研究公司、初创工作室或内容代理机构。包含 2 万分钟 AI 计算时间。" at bounding box center [688, 503] width 150 height 37
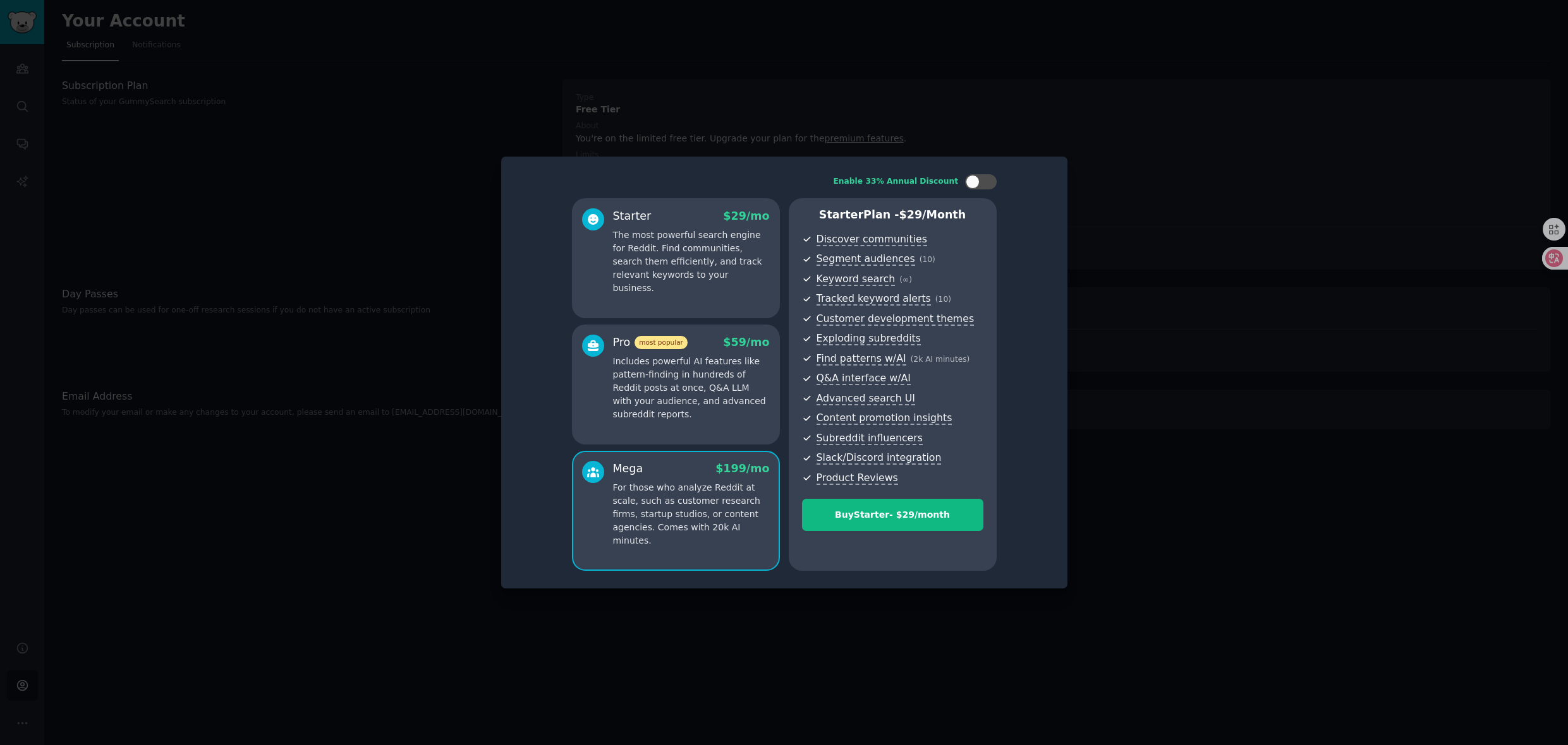
click at [632, 402] on p "Includes powerful AI features like pattern-finding in hundreds of Reddit posts …" at bounding box center [692, 388] width 157 height 66
click at [687, 300] on div "Starter $ 29 /mo The most powerful search engine for Reddit. Find communities, …" at bounding box center [676, 258] width 208 height 120
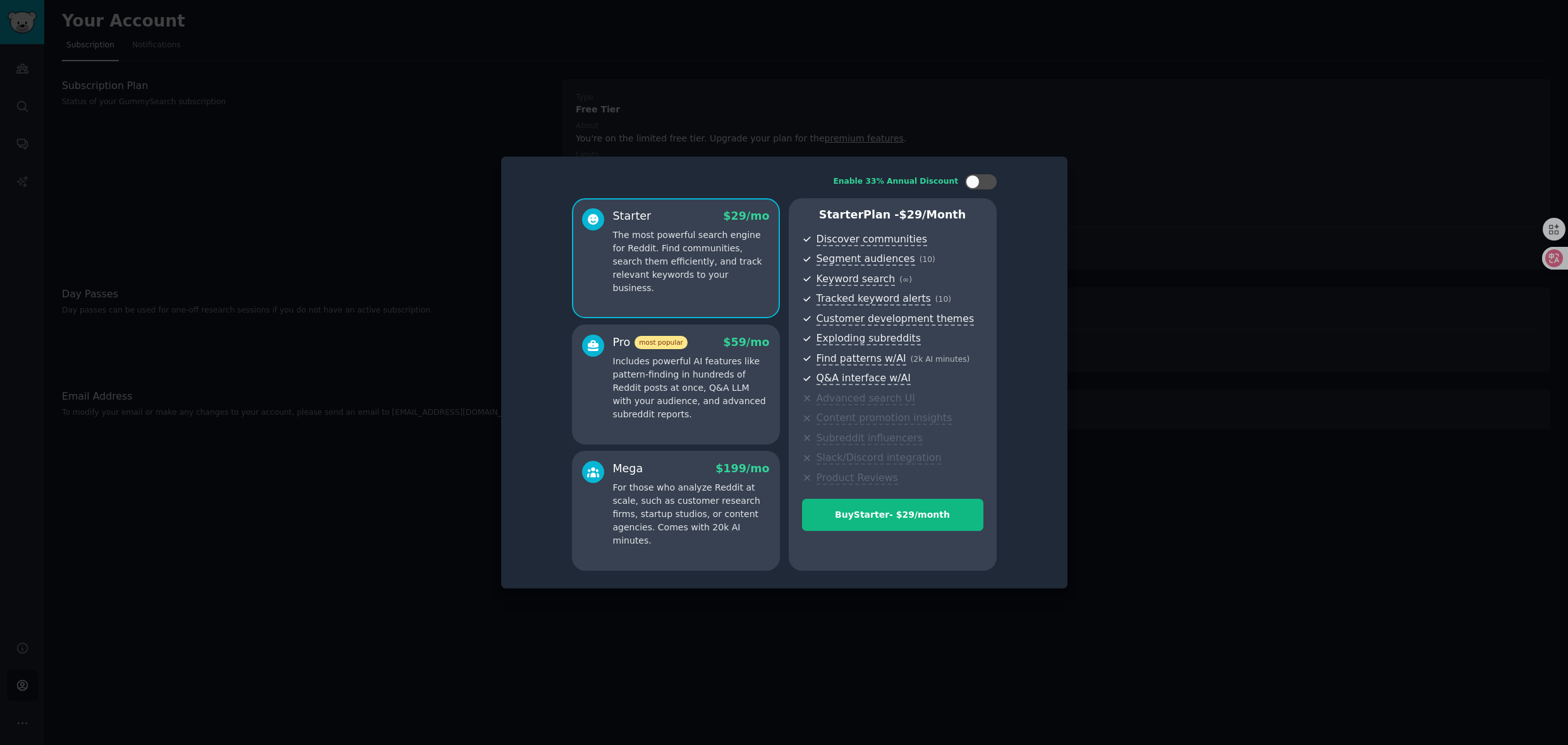
click at [680, 373] on p "Includes powerful AI features like pattern-finding in hundreds of Reddit posts …" at bounding box center [692, 388] width 157 height 66
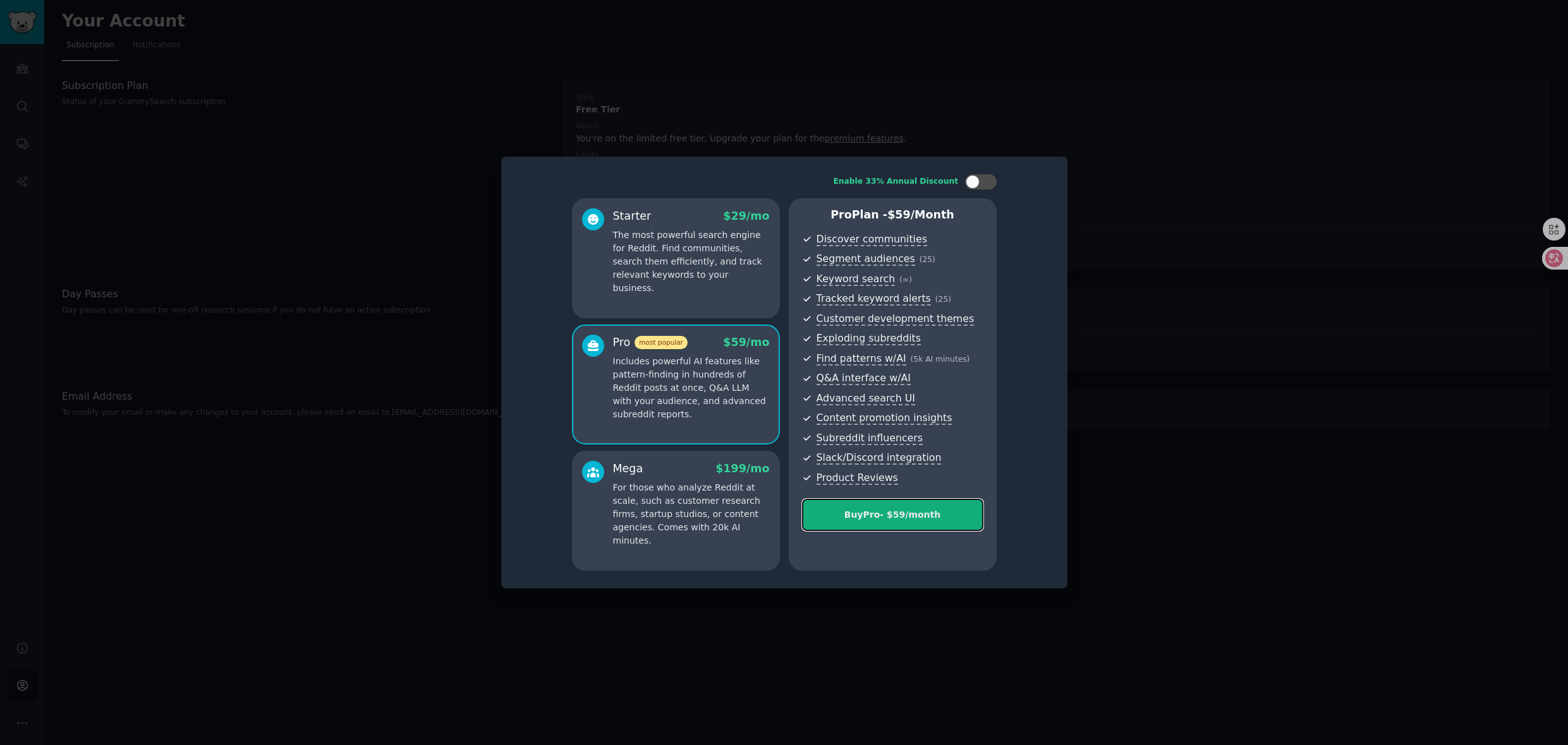
click at [910, 517] on div "Buy Pro - $ 59 /month" at bounding box center [893, 515] width 180 height 13
